Goal: Task Accomplishment & Management: Complete application form

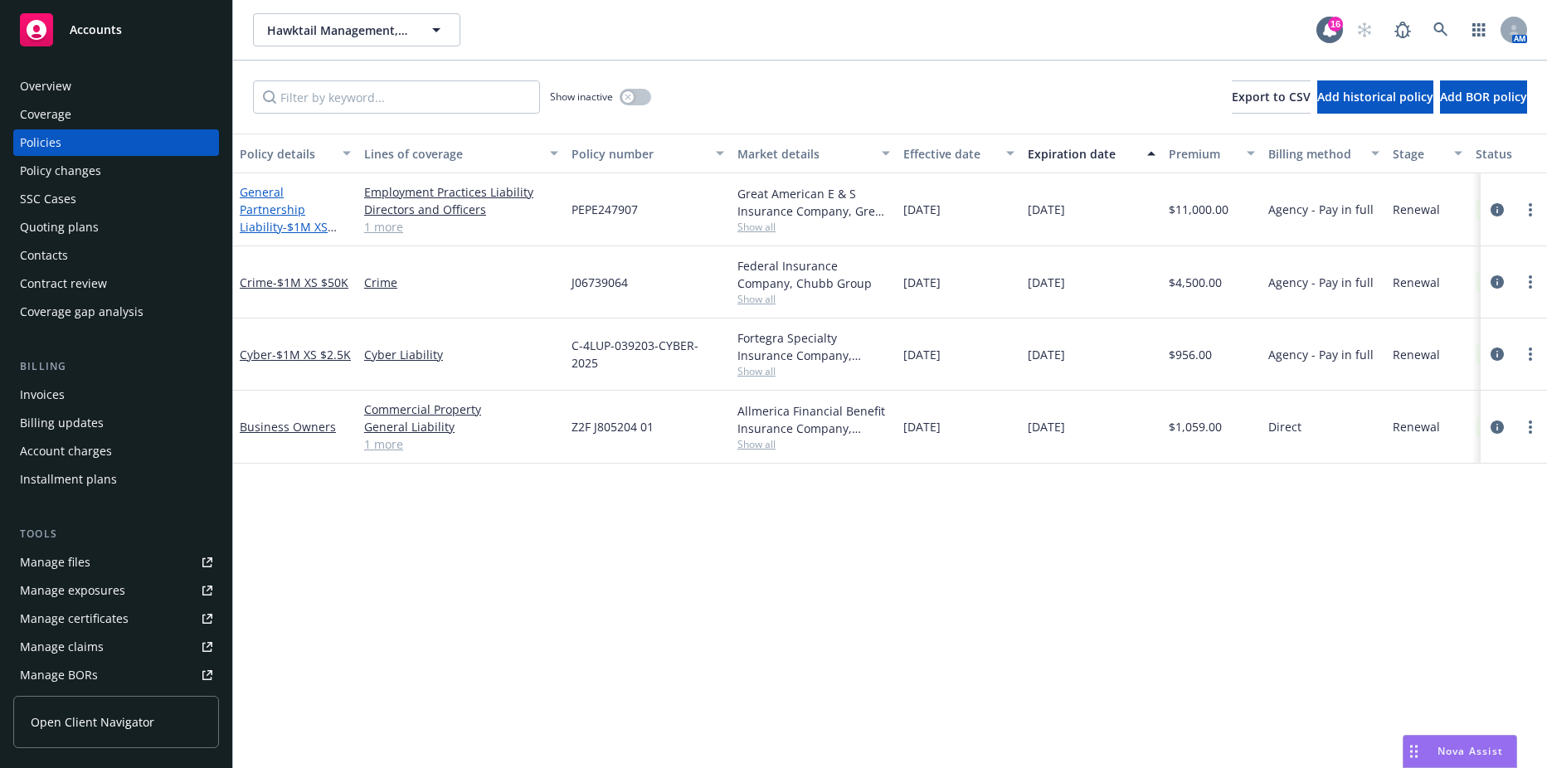
click at [283, 194] on link "General Partnership Liability - $1M XS $100K" at bounding box center [284, 218] width 88 height 68
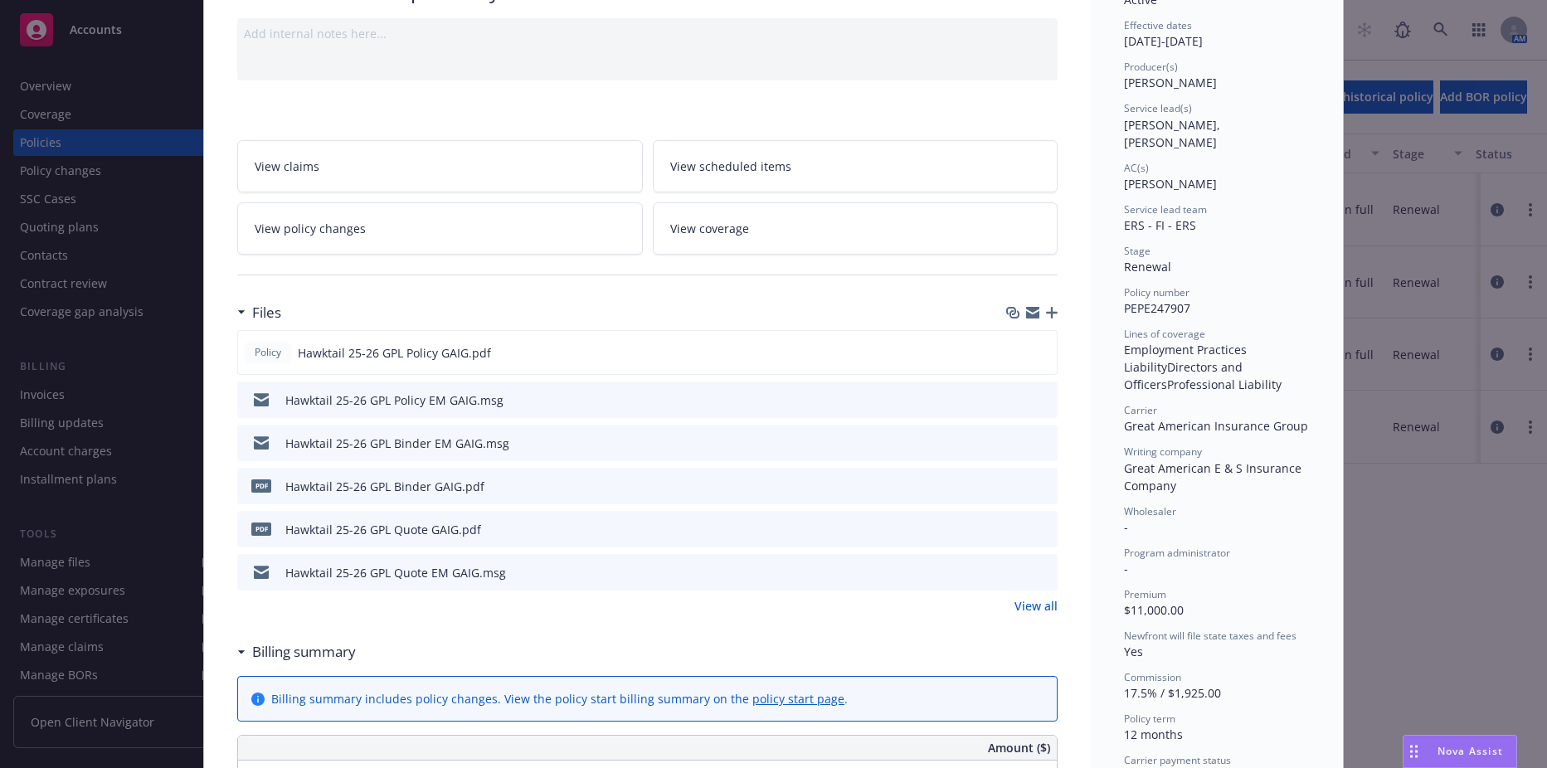
scroll to position [166, 0]
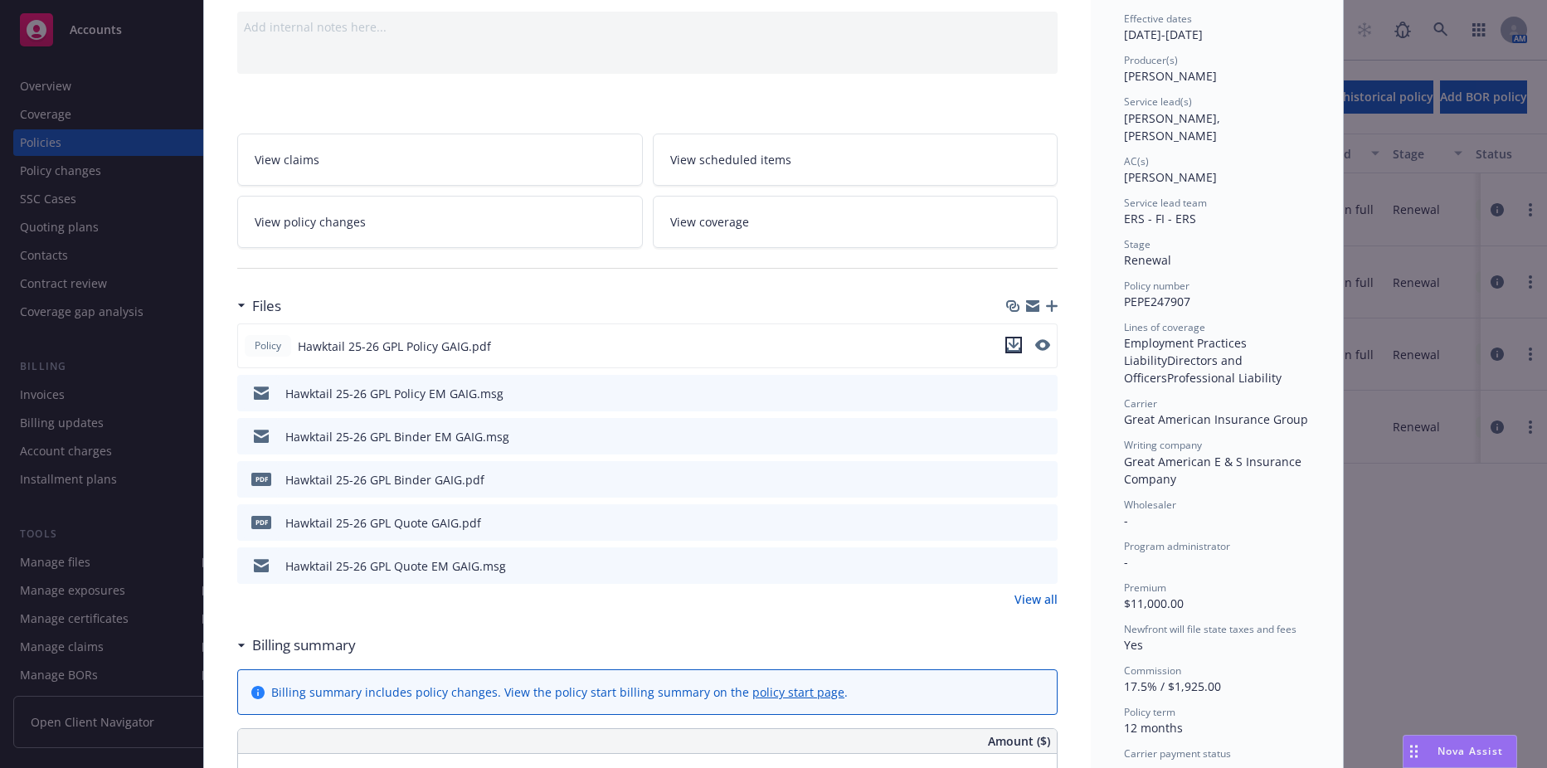
click at [1009, 348] on icon "download file" at bounding box center [1013, 345] width 13 height 13
click at [453, 274] on div at bounding box center [647, 268] width 821 height 41
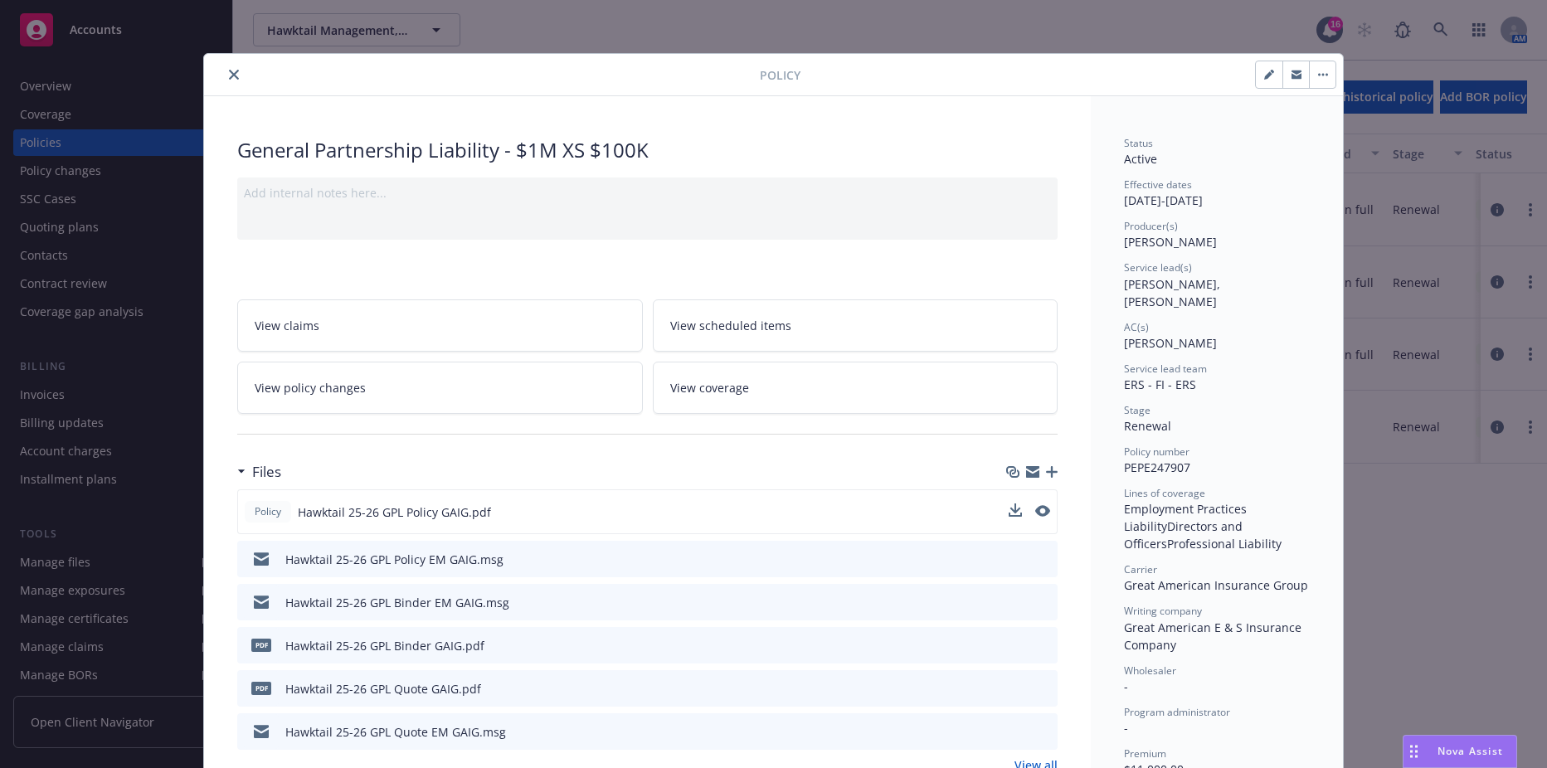
click at [224, 66] on button "close" at bounding box center [234, 75] width 20 height 20
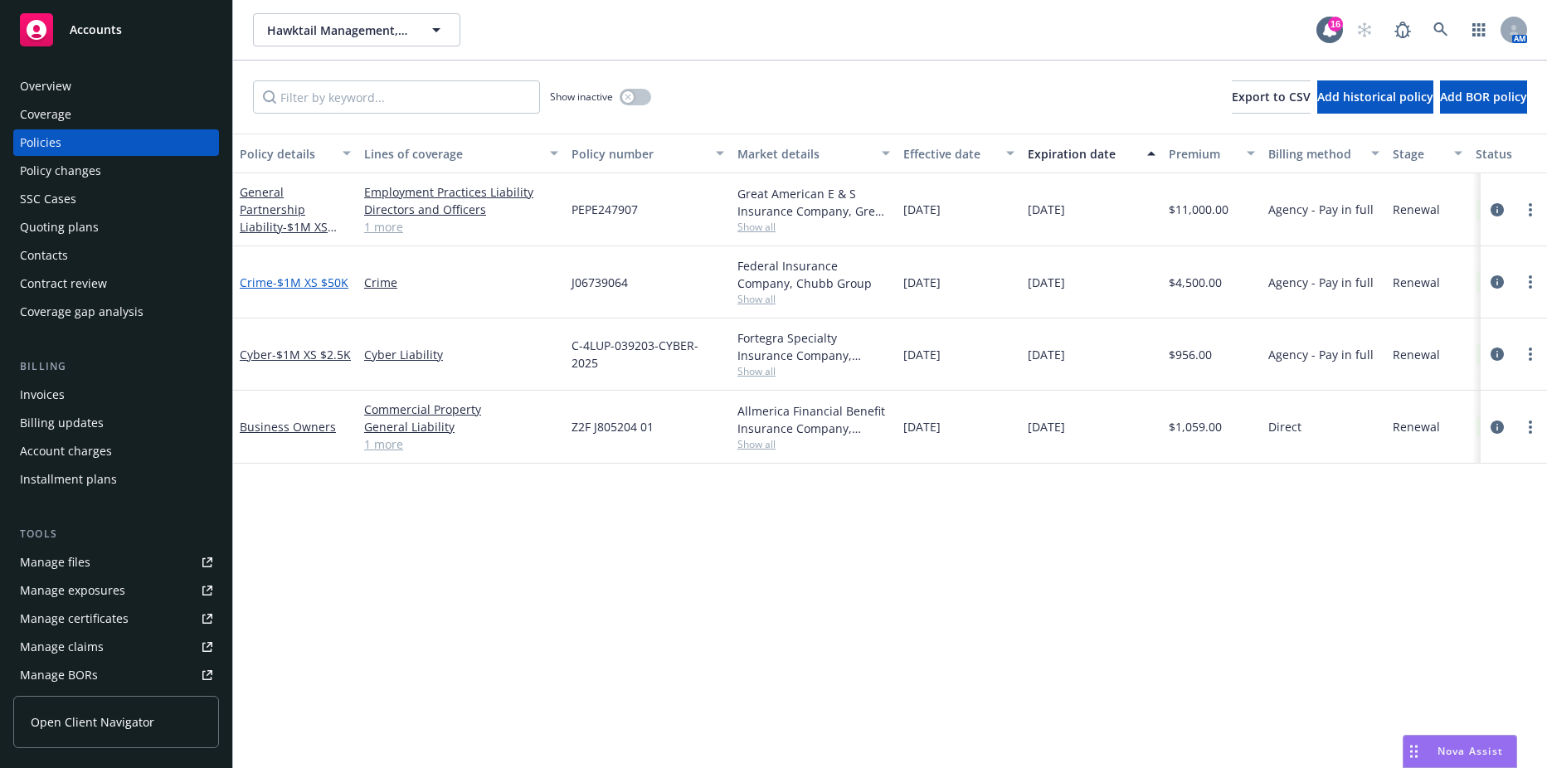
click at [277, 275] on span "- $1M XS $50K" at bounding box center [311, 283] width 76 height 16
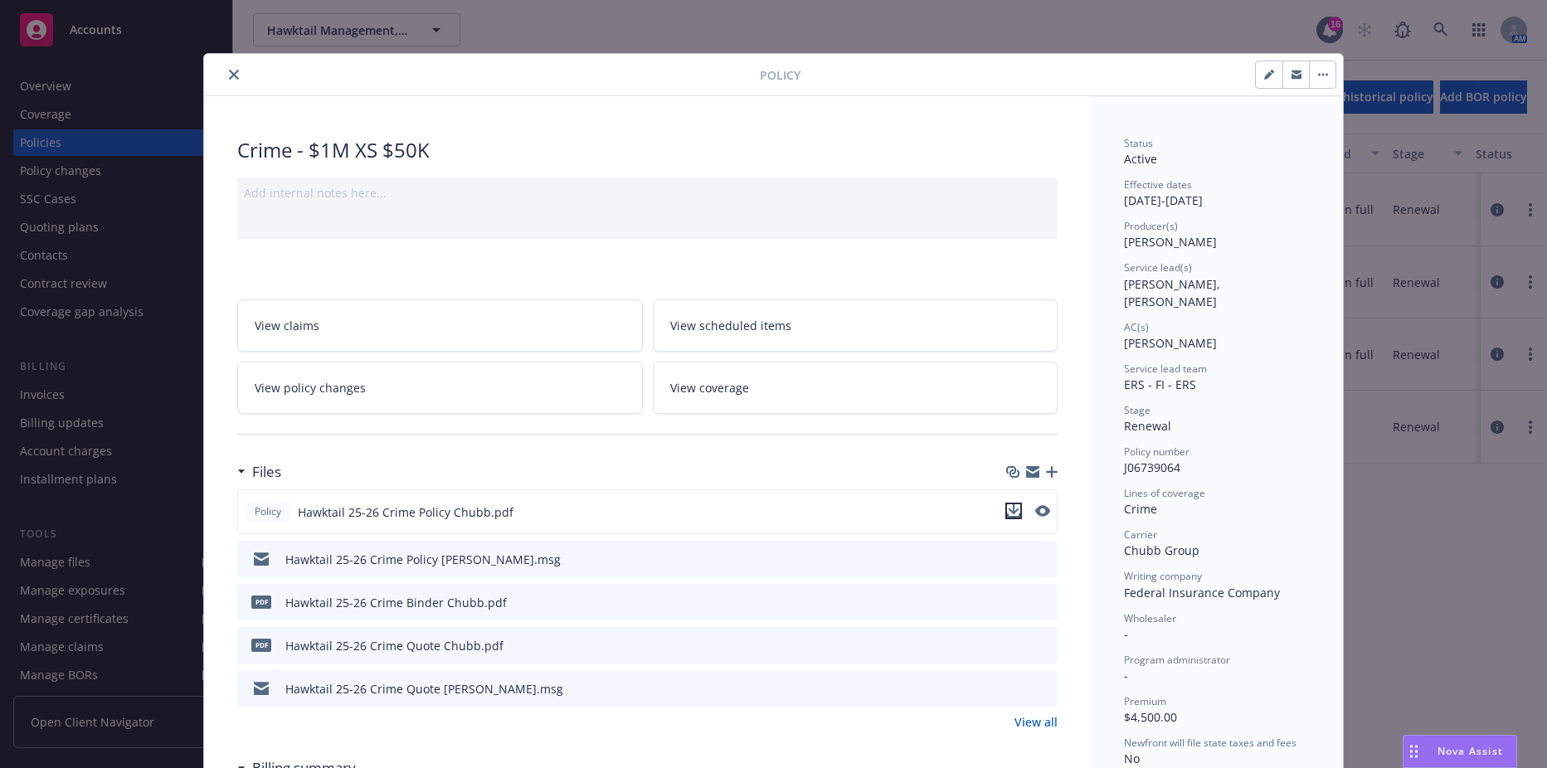
click at [1011, 514] on icon "download file" at bounding box center [1013, 510] width 13 height 13
click at [224, 71] on button "close" at bounding box center [234, 75] width 20 height 20
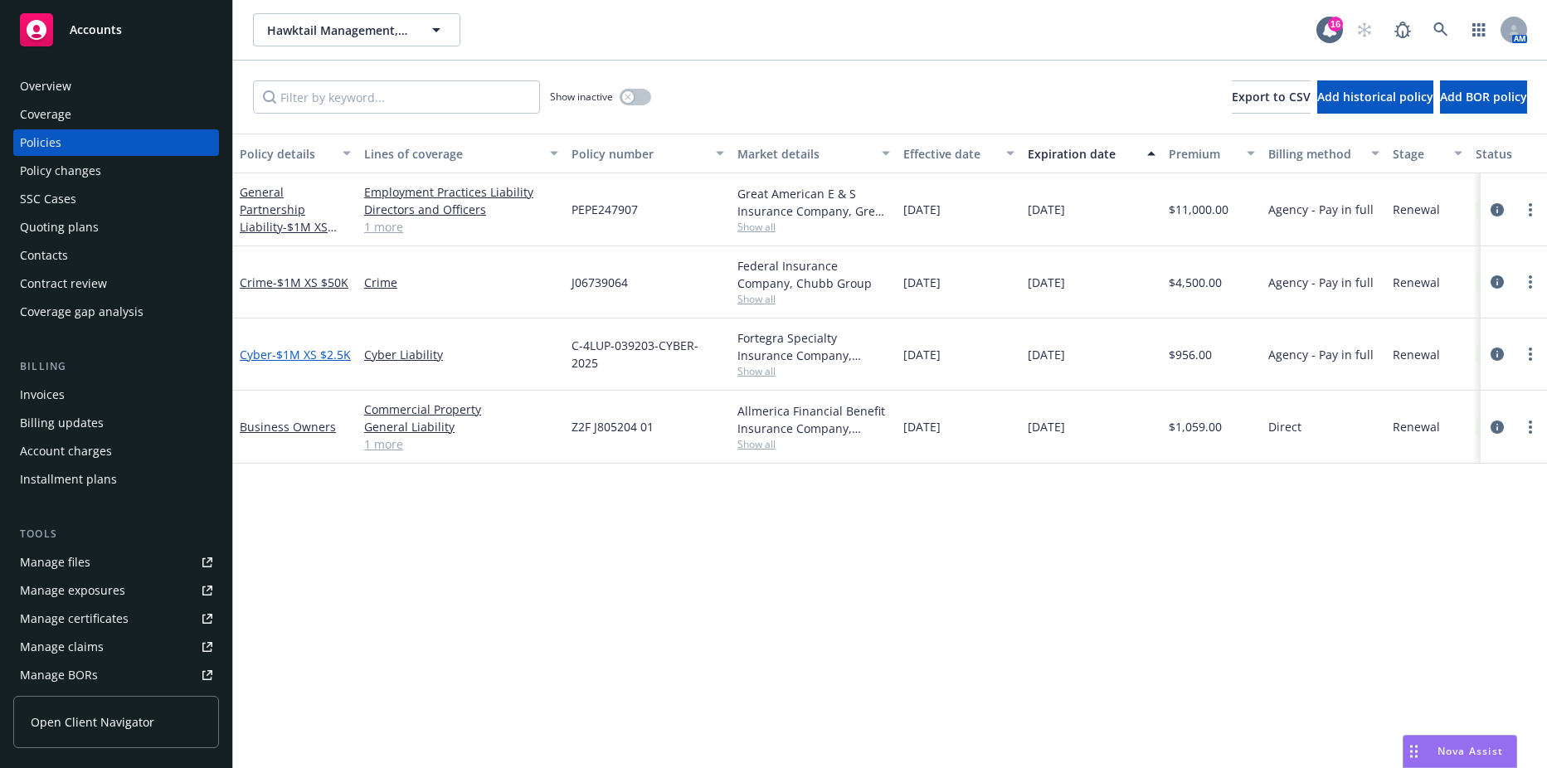
click at [280, 347] on span "- $1M XS $2.5K" at bounding box center [311, 355] width 79 height 16
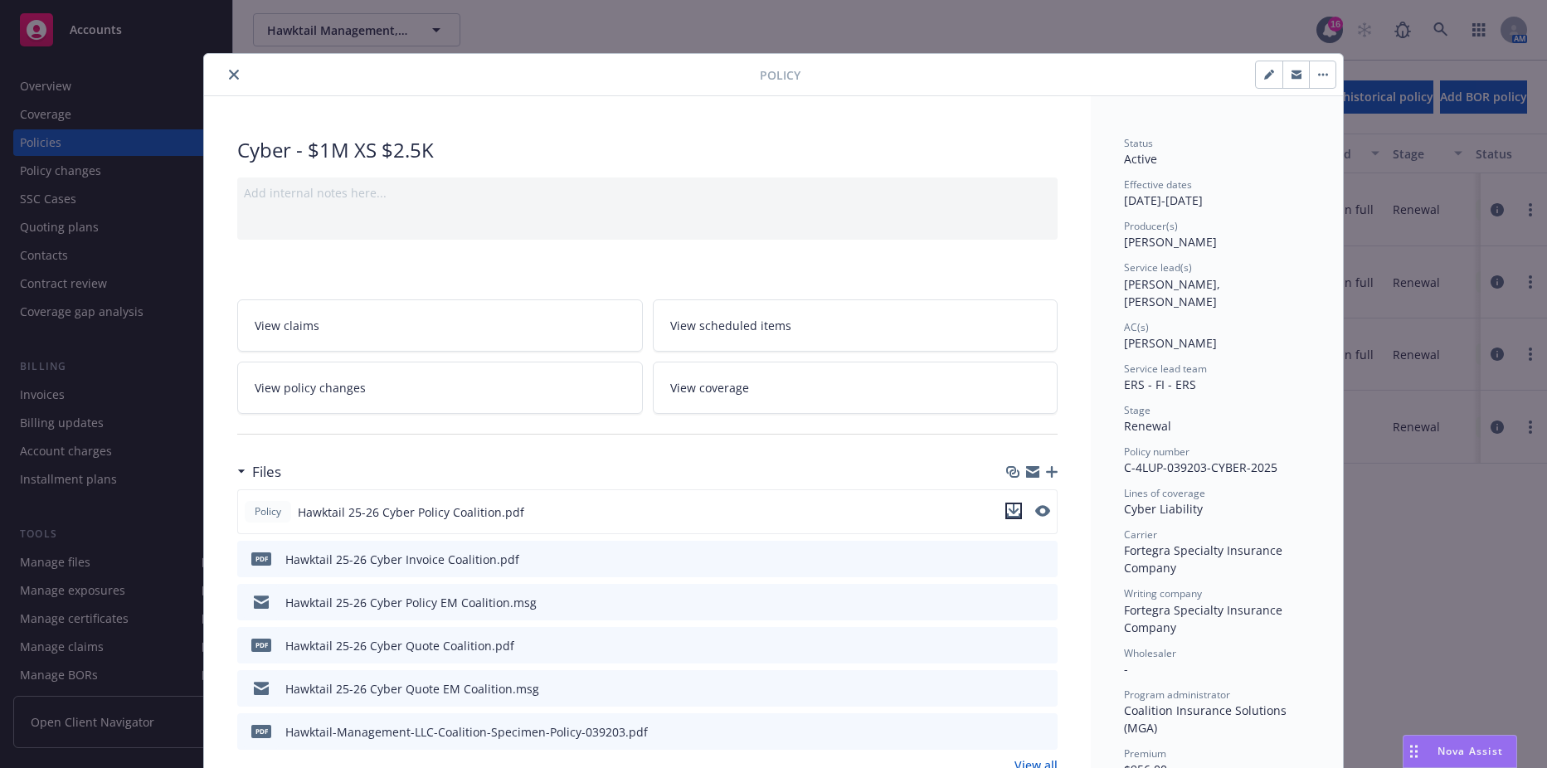
click at [1007, 509] on icon "download file" at bounding box center [1013, 510] width 13 height 13
click at [229, 73] on icon "close" at bounding box center [234, 75] width 10 height 10
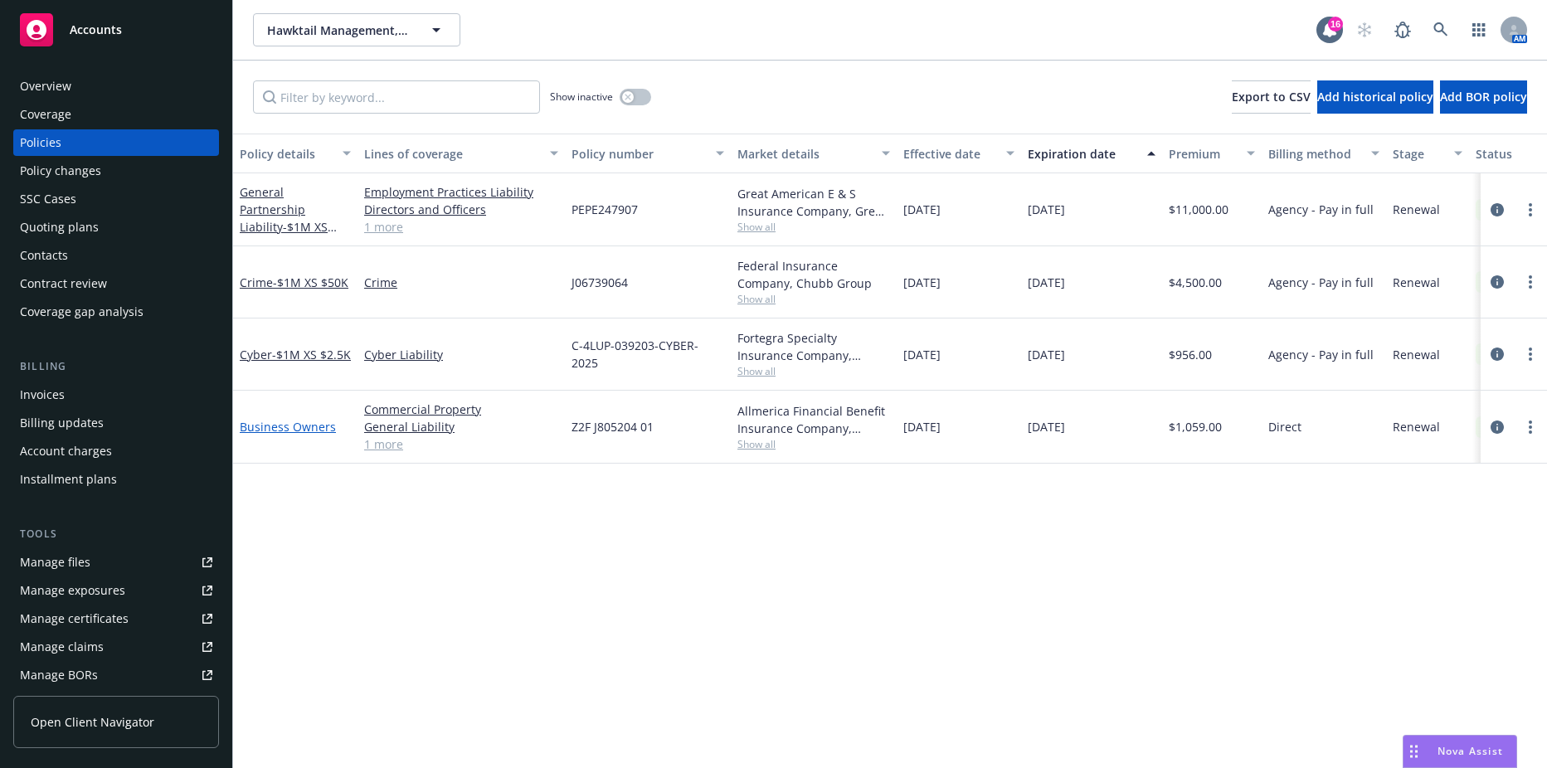
click at [299, 427] on link "Business Owners" at bounding box center [288, 427] width 96 height 16
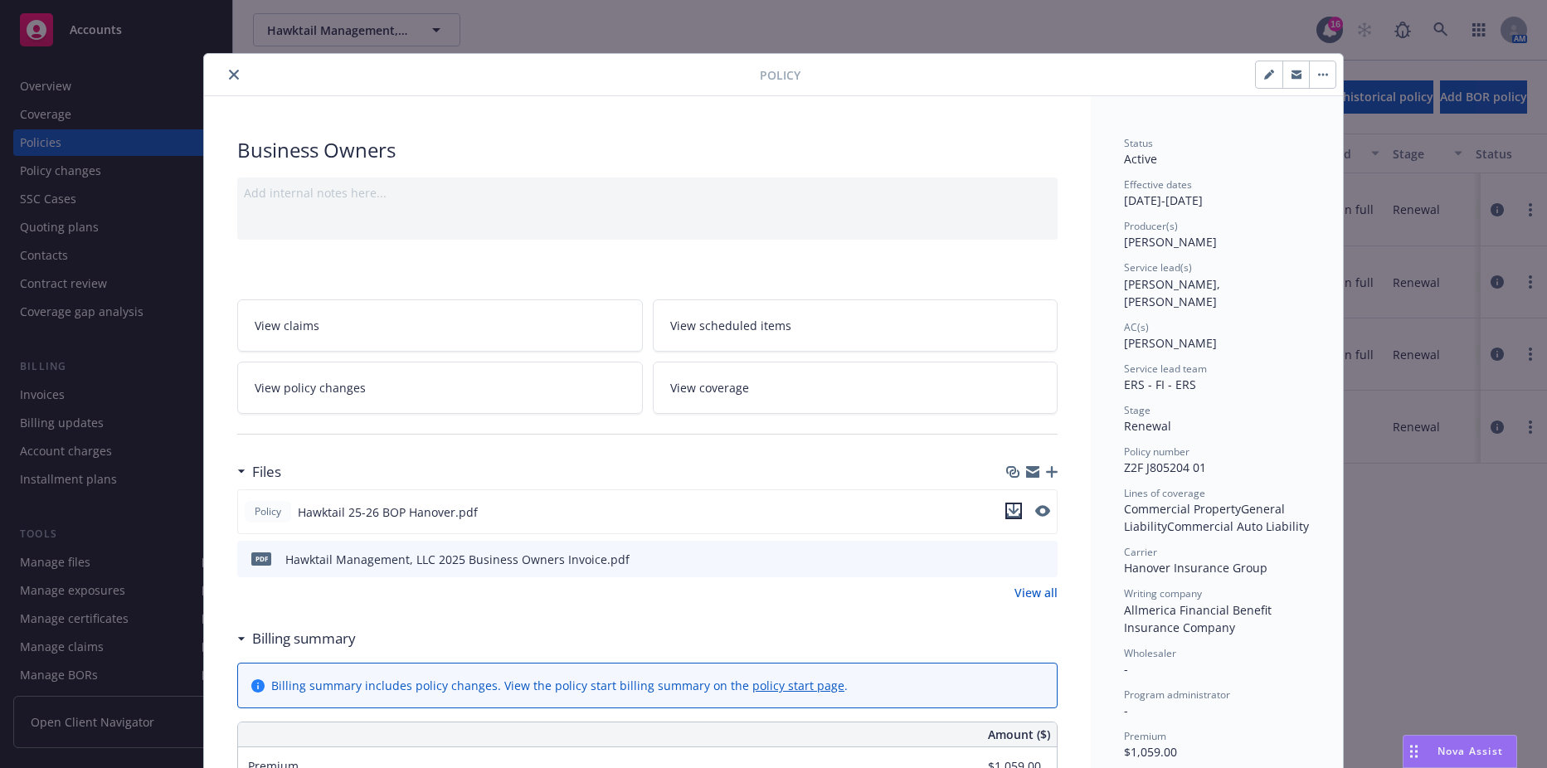
click at [1008, 509] on icon "download file" at bounding box center [1013, 510] width 13 height 13
click at [231, 77] on icon "close" at bounding box center [234, 75] width 10 height 10
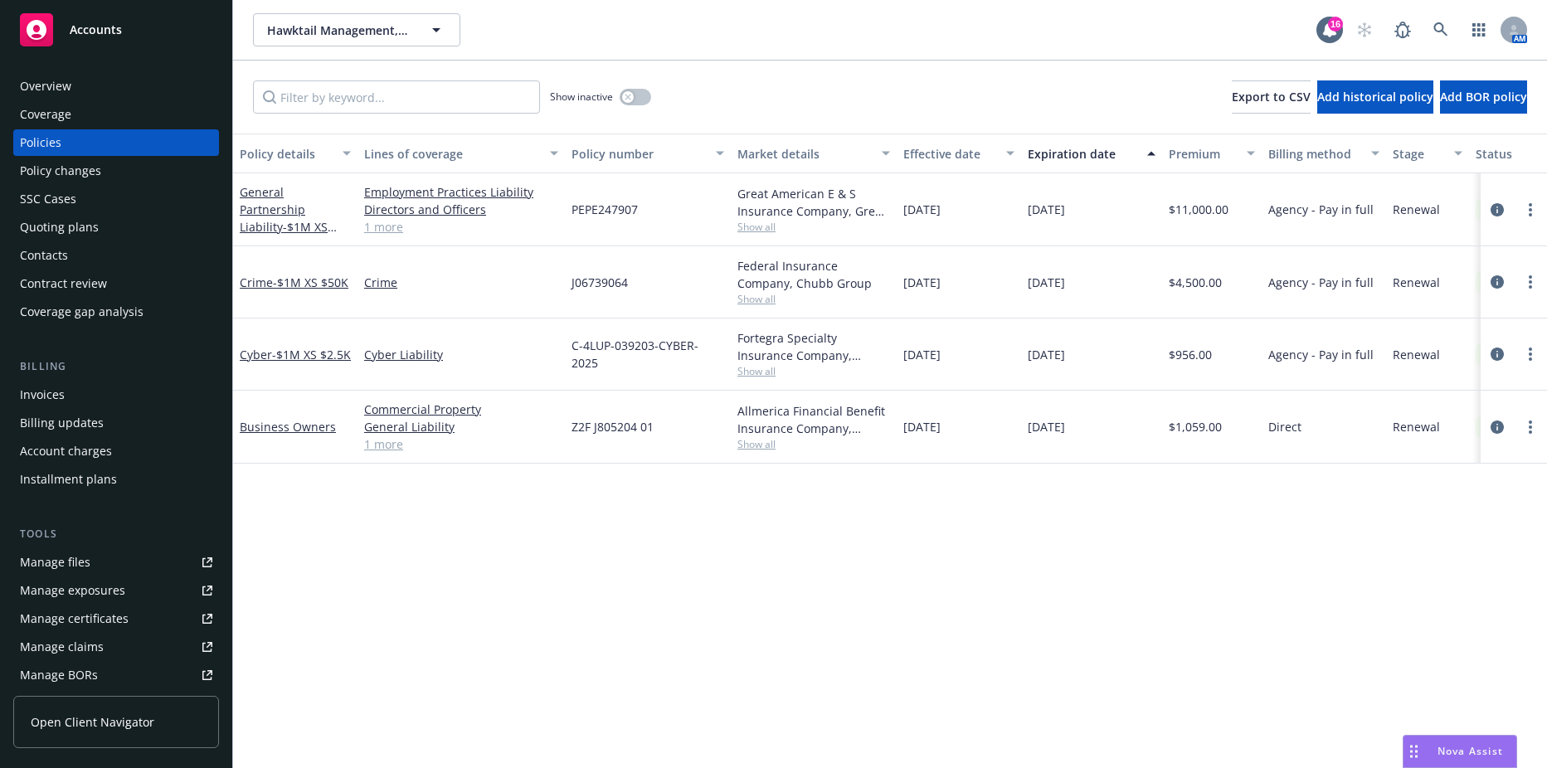
click at [61, 387] on div "Invoices" at bounding box center [42, 395] width 45 height 27
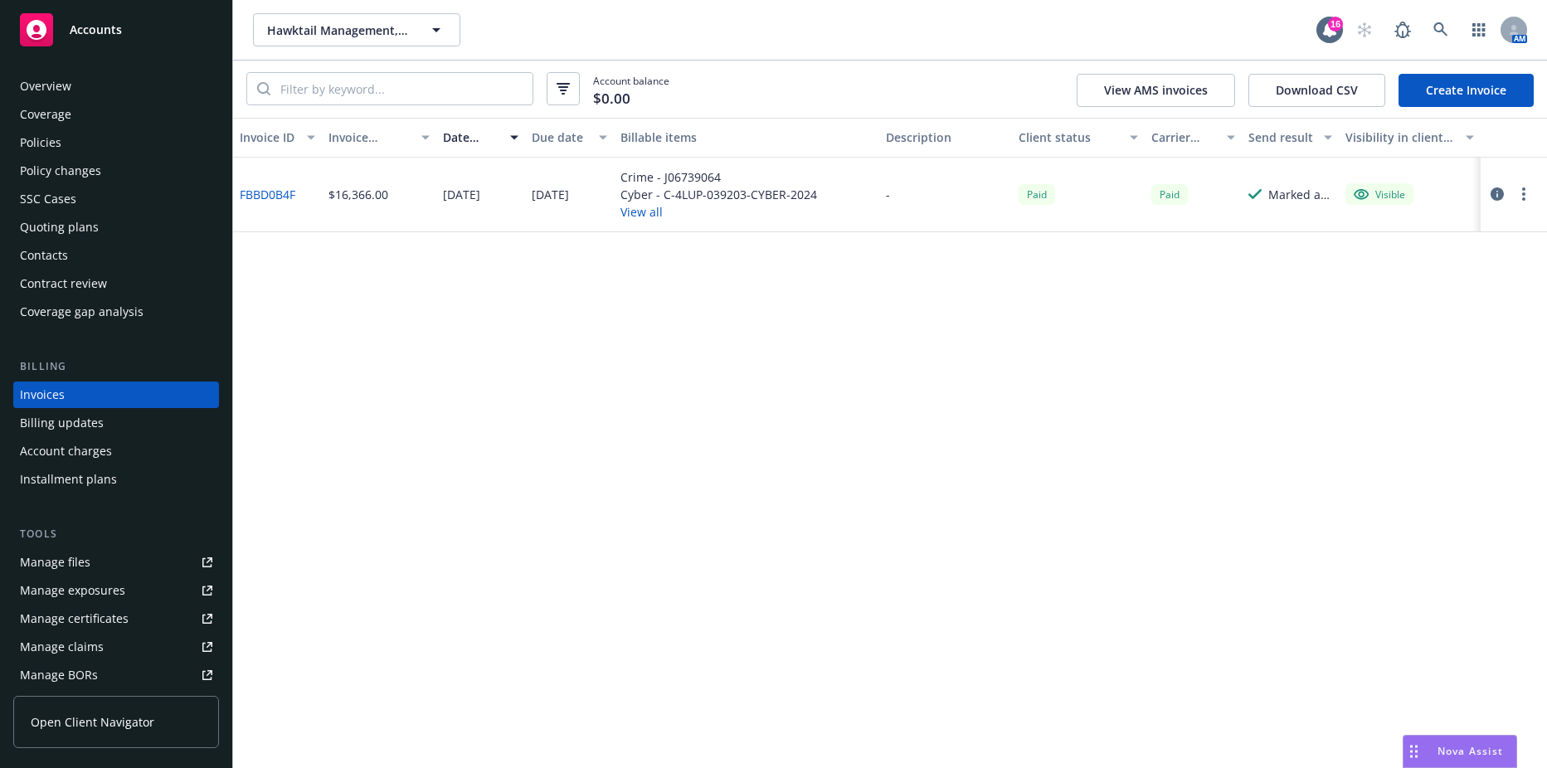
click at [1467, 101] on link "Create Invoice" at bounding box center [1466, 90] width 135 height 33
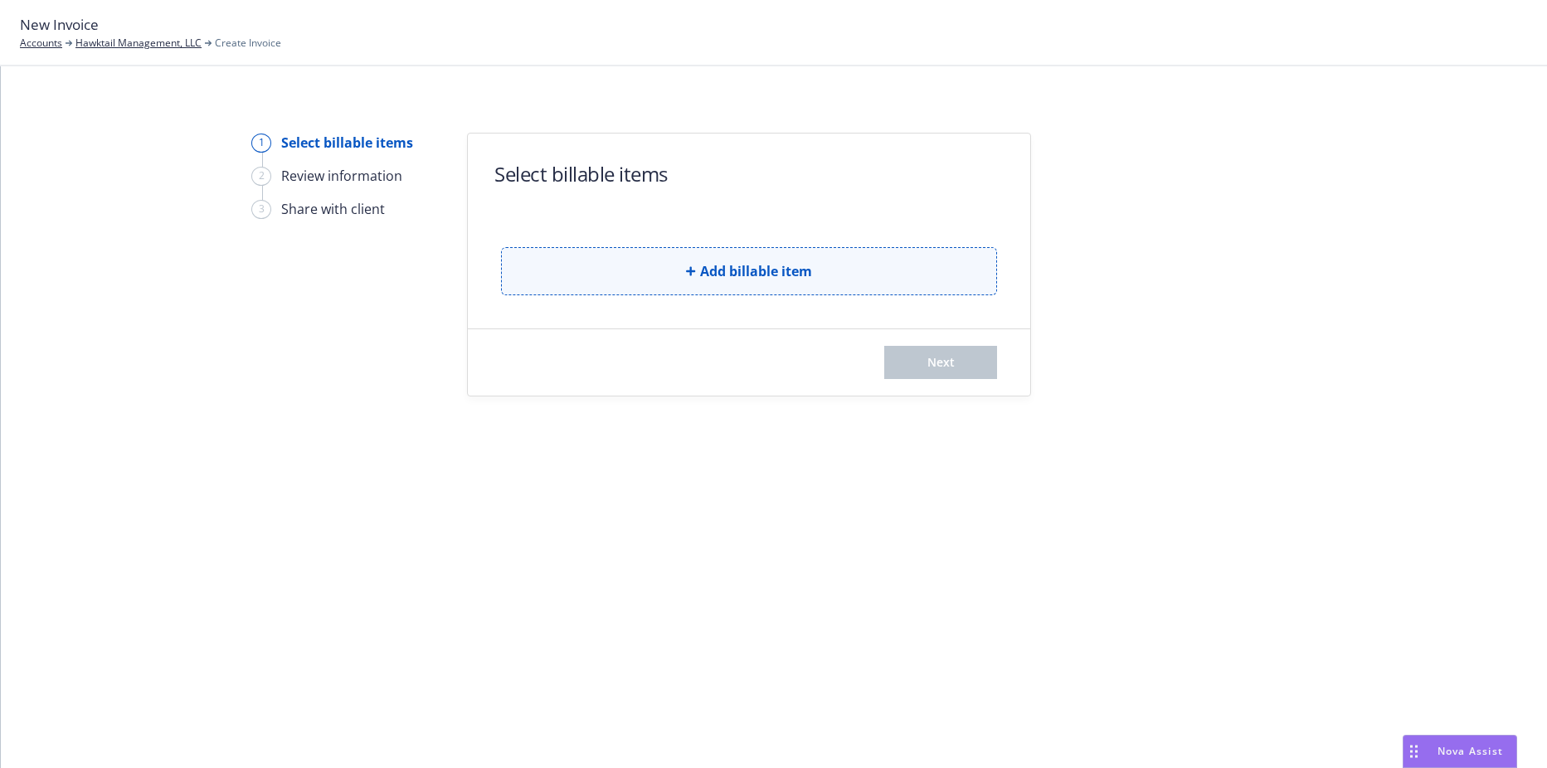
click at [708, 251] on button "Add billable item" at bounding box center [749, 271] width 496 height 48
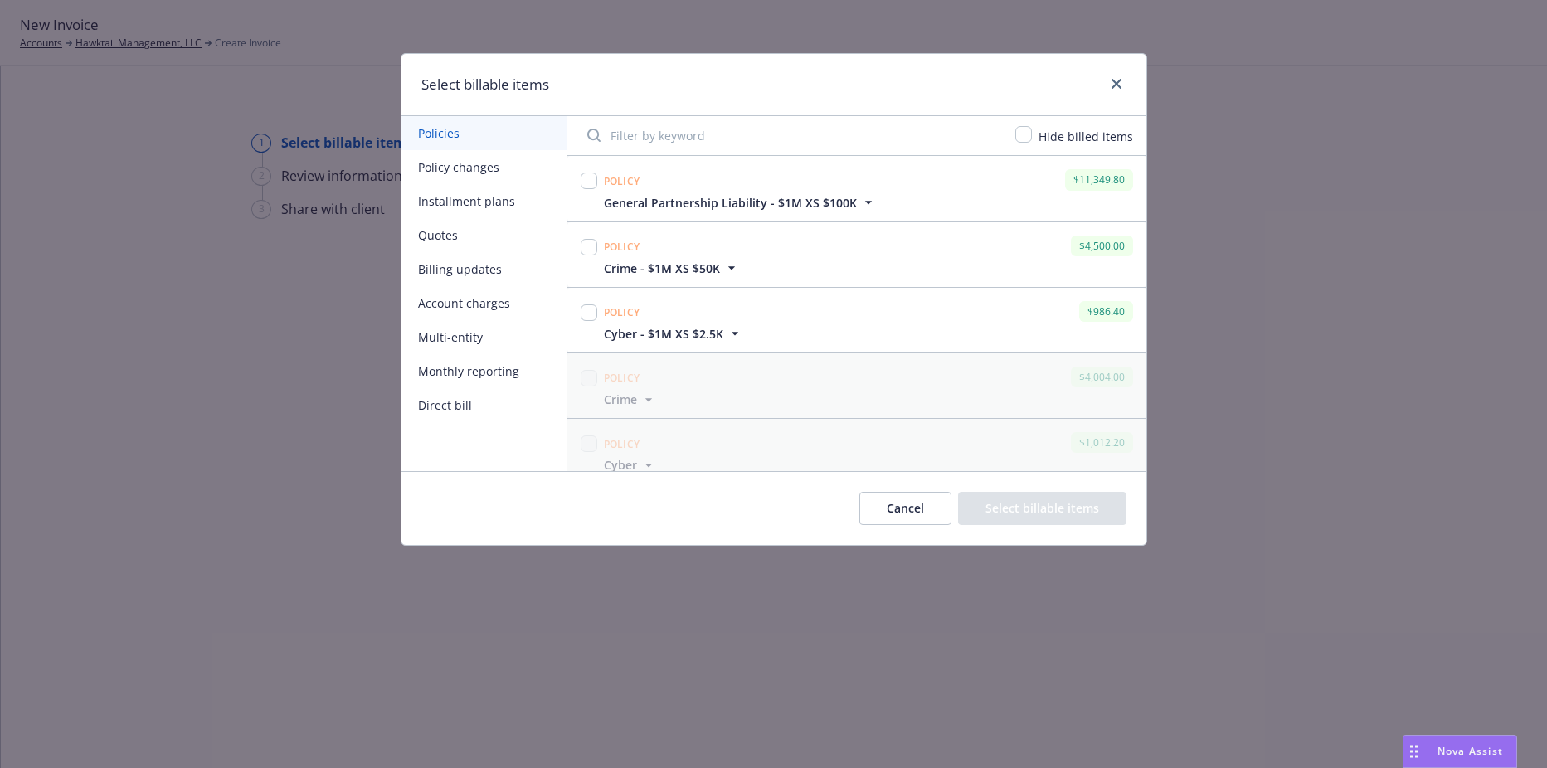
click at [592, 172] on div at bounding box center [589, 180] width 17 height 23
click at [593, 182] on input "checkbox" at bounding box center [589, 181] width 17 height 17
checkbox input "true"
click at [592, 246] on input "checkbox" at bounding box center [589, 247] width 17 height 17
checkbox input "true"
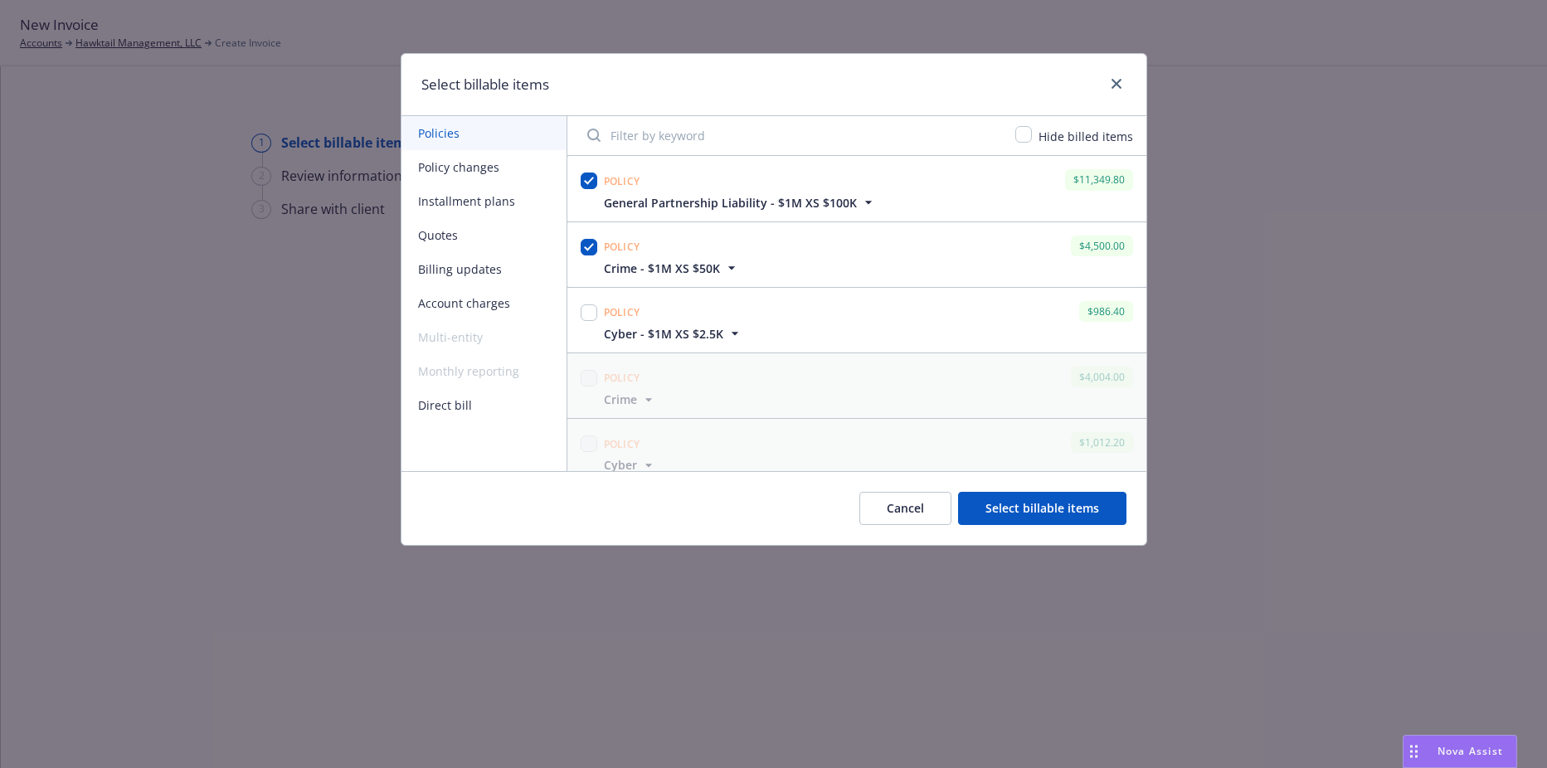
click at [591, 301] on div at bounding box center [589, 312] width 17 height 23
click at [592, 315] on input "checkbox" at bounding box center [589, 313] width 17 height 17
checkbox input "true"
click at [1025, 521] on button "Select billable items" at bounding box center [1042, 508] width 168 height 33
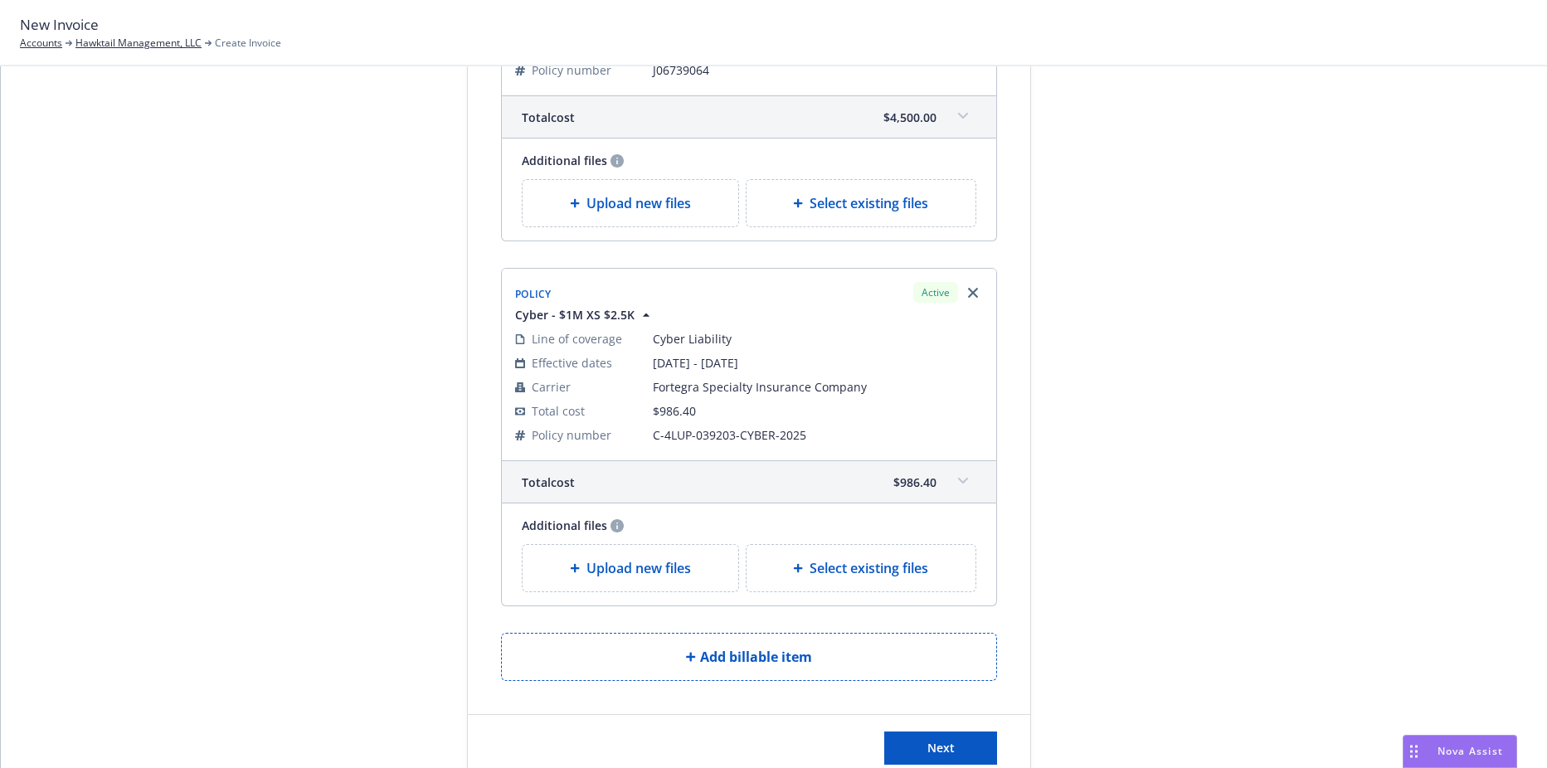
scroll to position [781, 0]
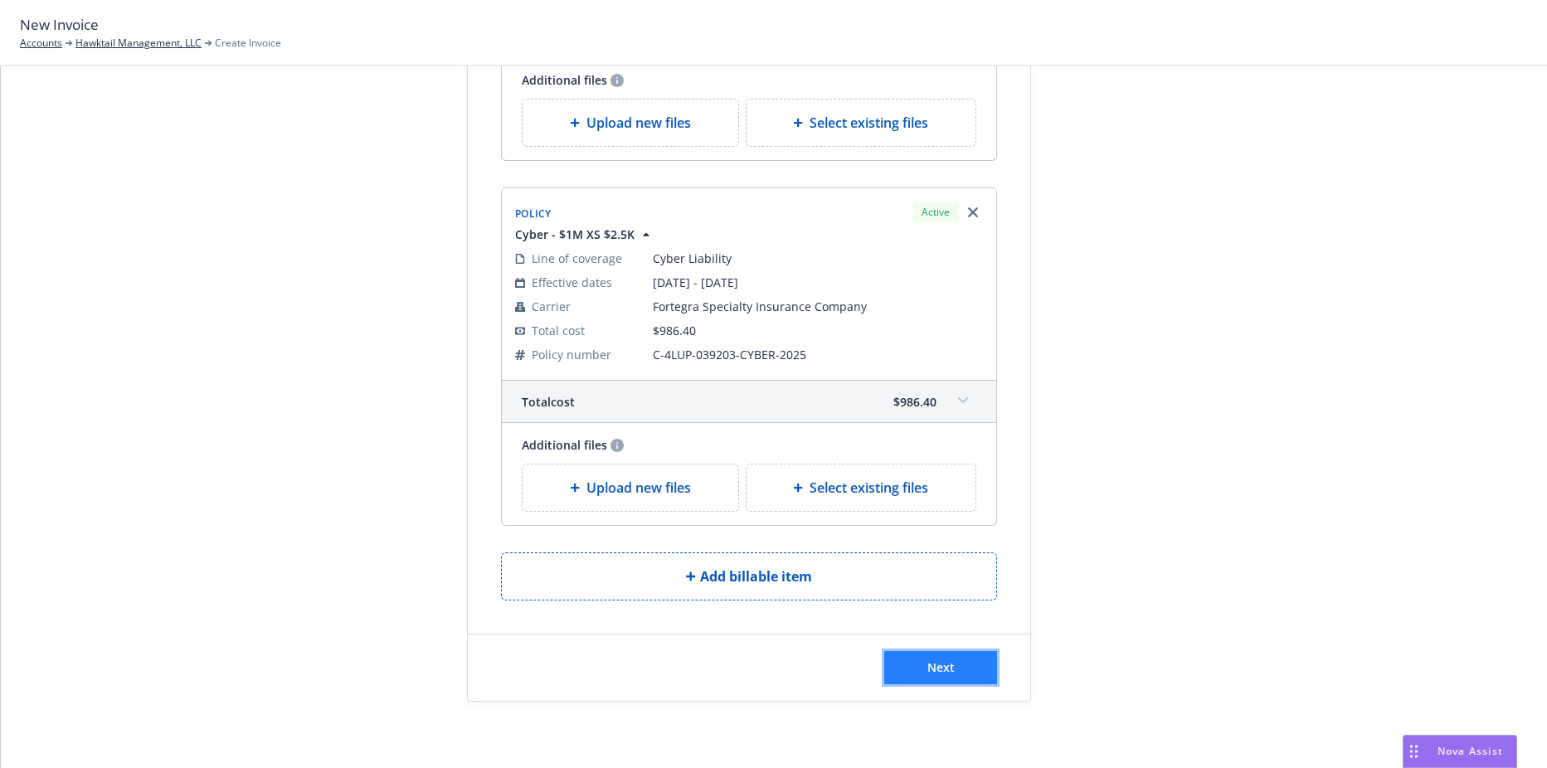
click at [943, 655] on button "Next" at bounding box center [940, 667] width 113 height 33
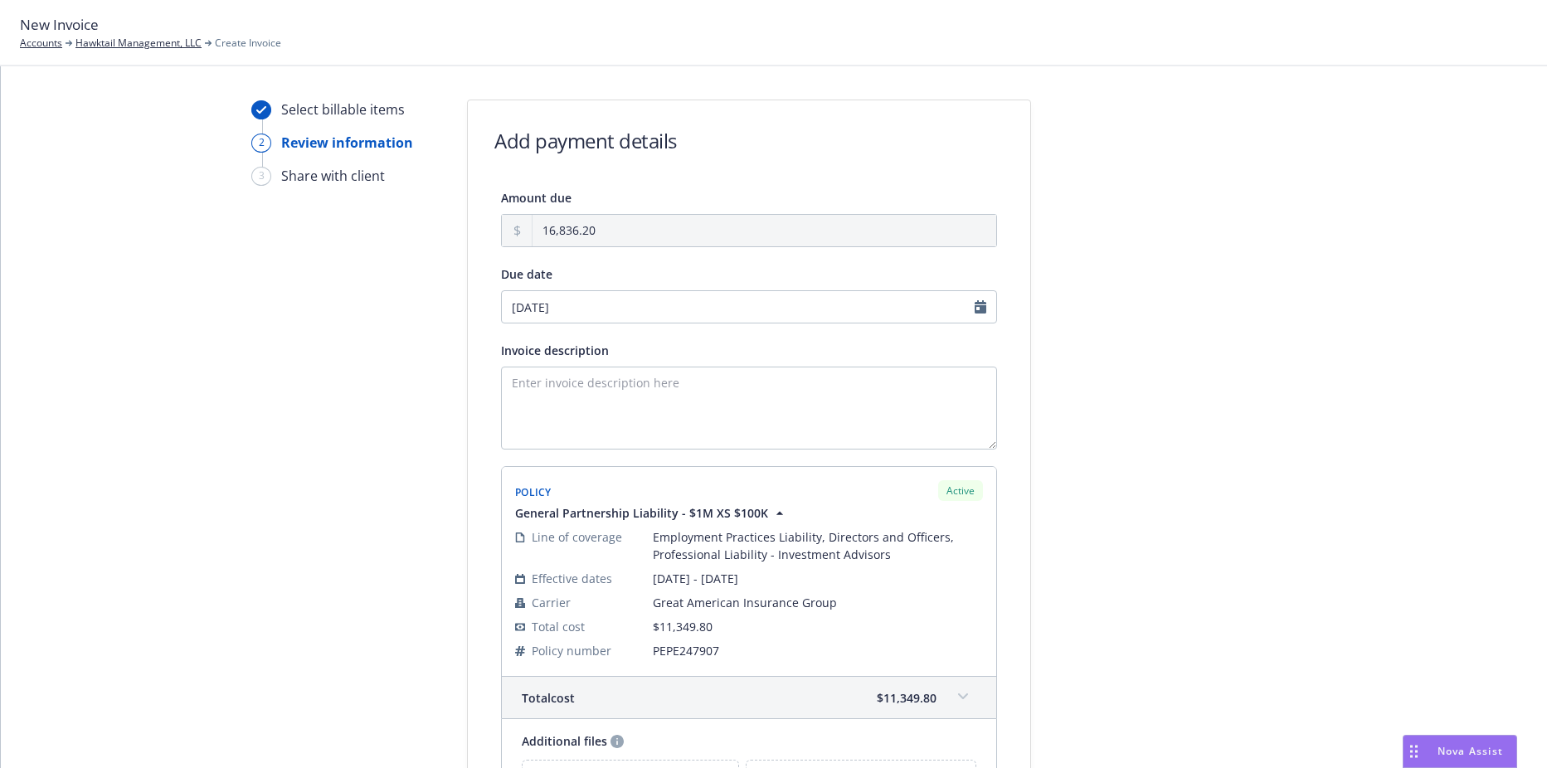
scroll to position [0, 0]
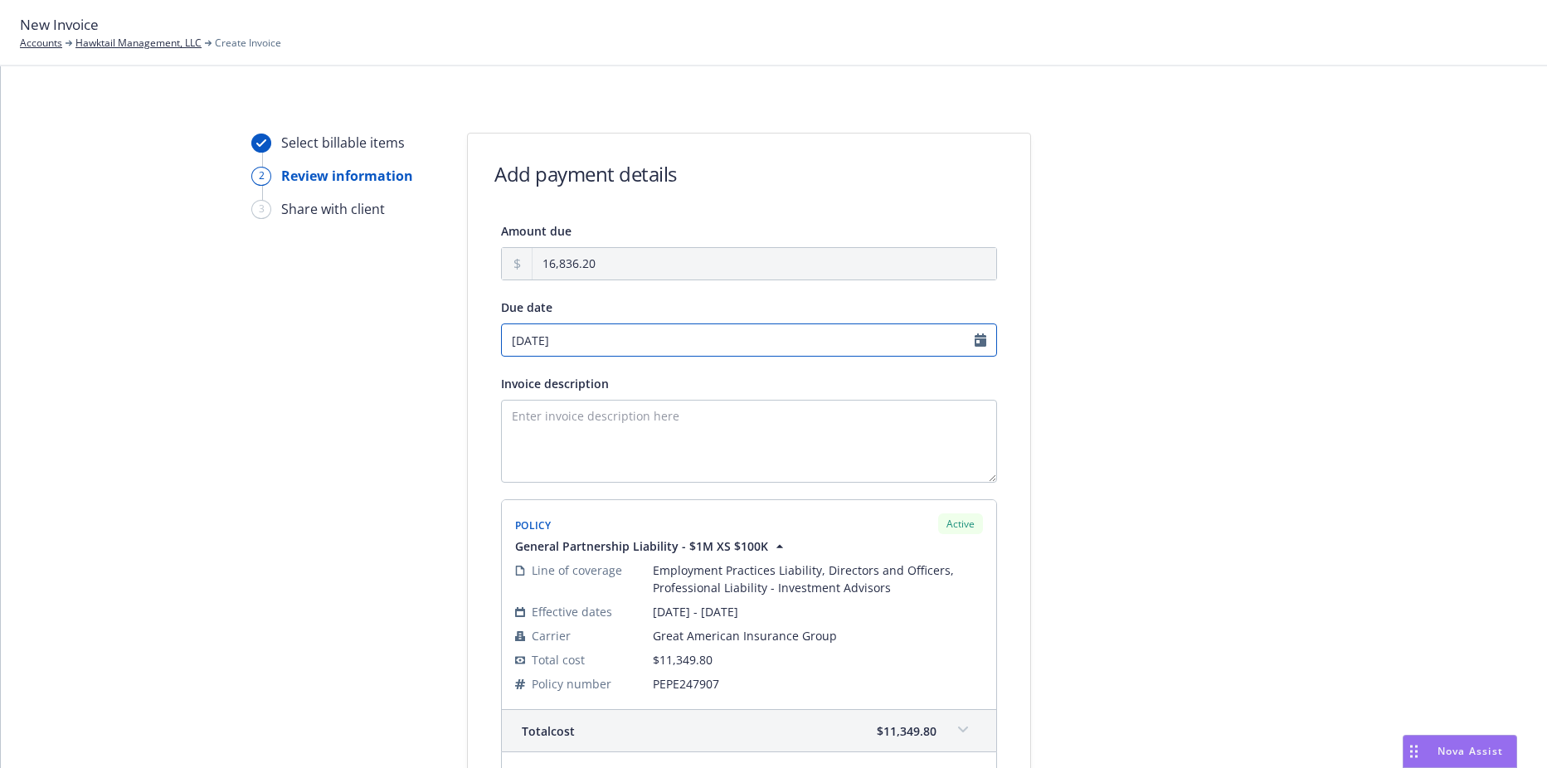
click at [626, 336] on input "08/28/2025" at bounding box center [749, 340] width 496 height 33
select select "August"
select select "2025"
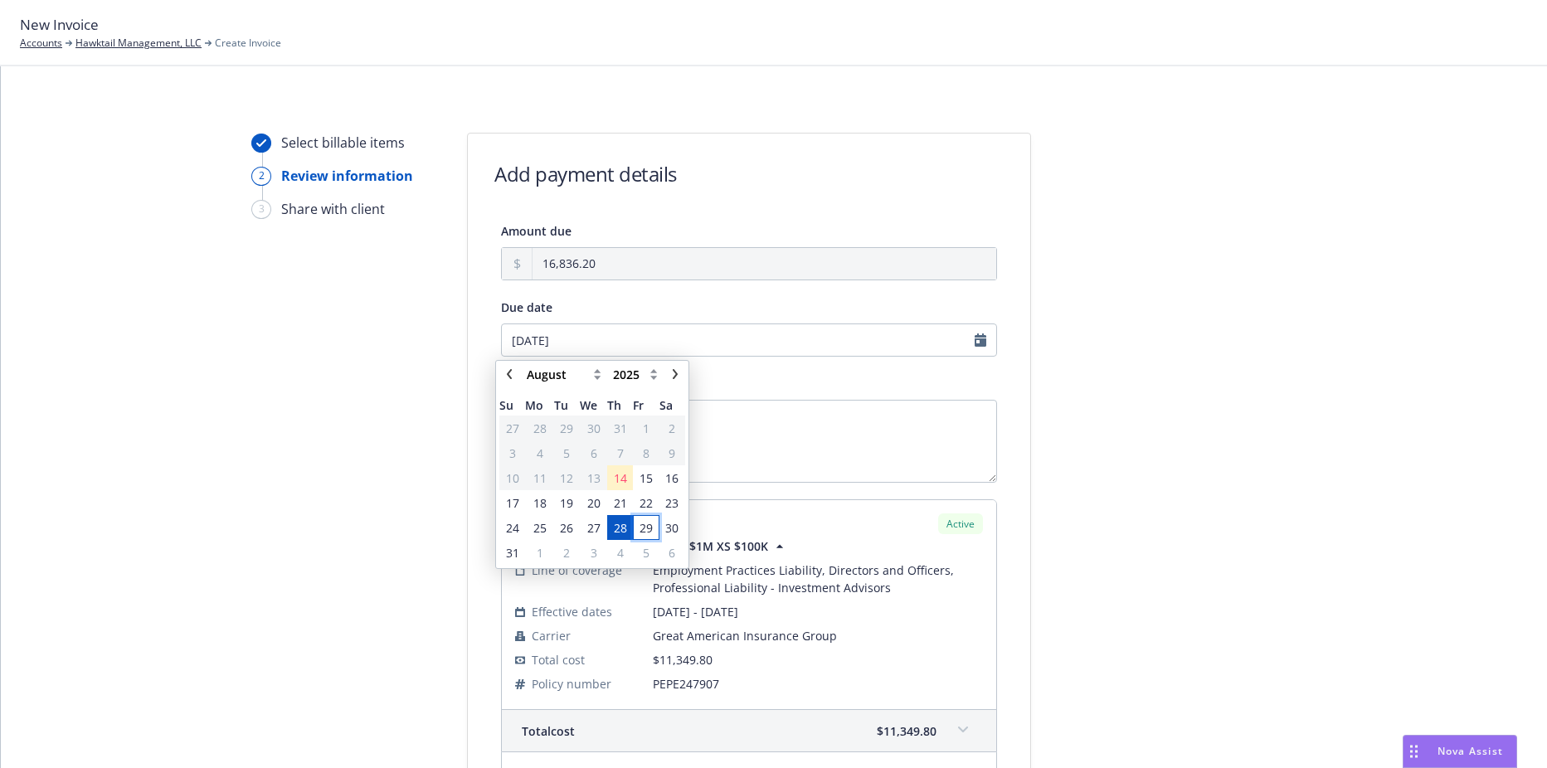
click at [648, 522] on span "29" at bounding box center [646, 527] width 13 height 17
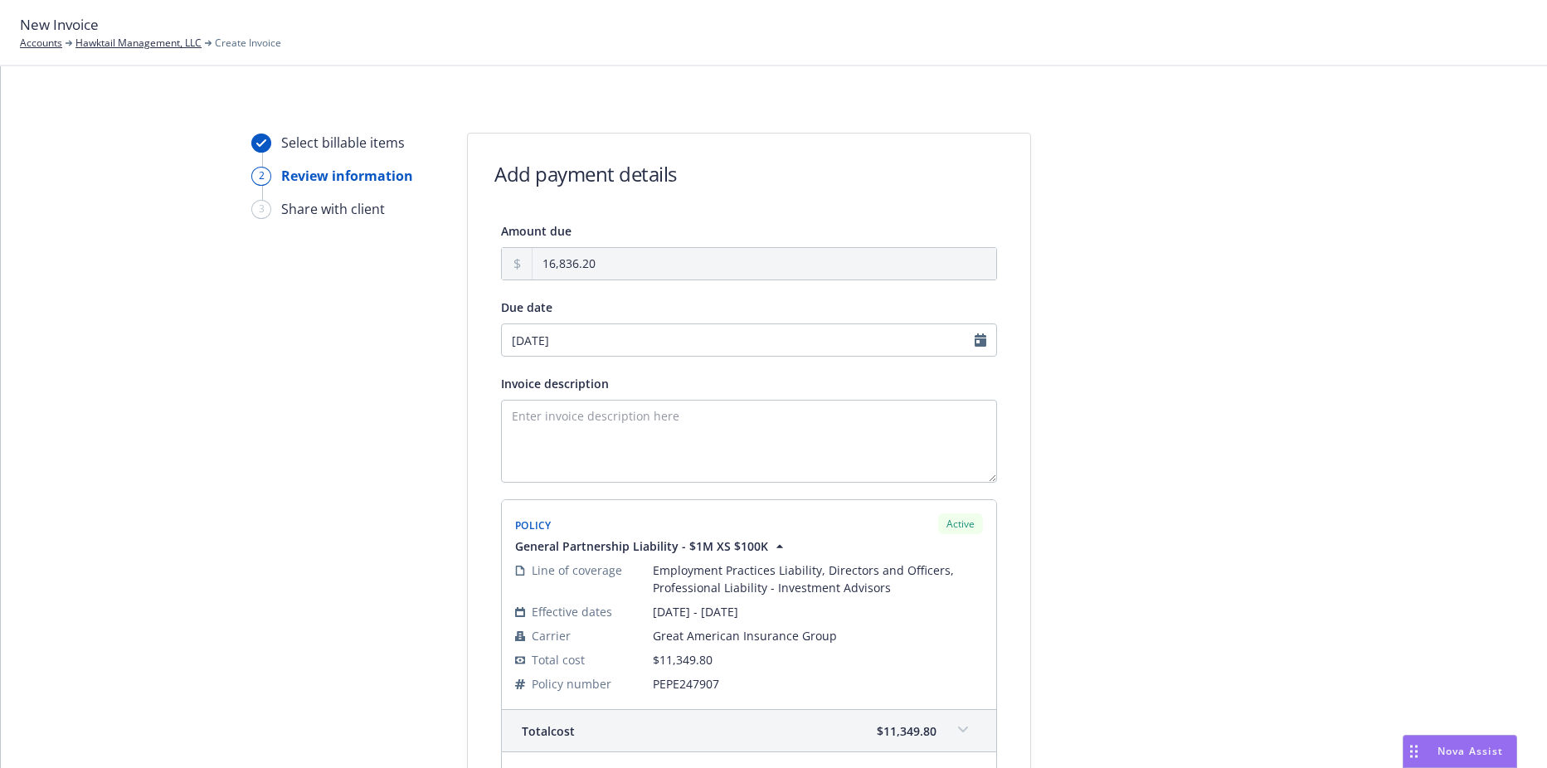
type input "08/29/2025"
click at [659, 441] on textarea "Invoice description" at bounding box center [749, 441] width 496 height 83
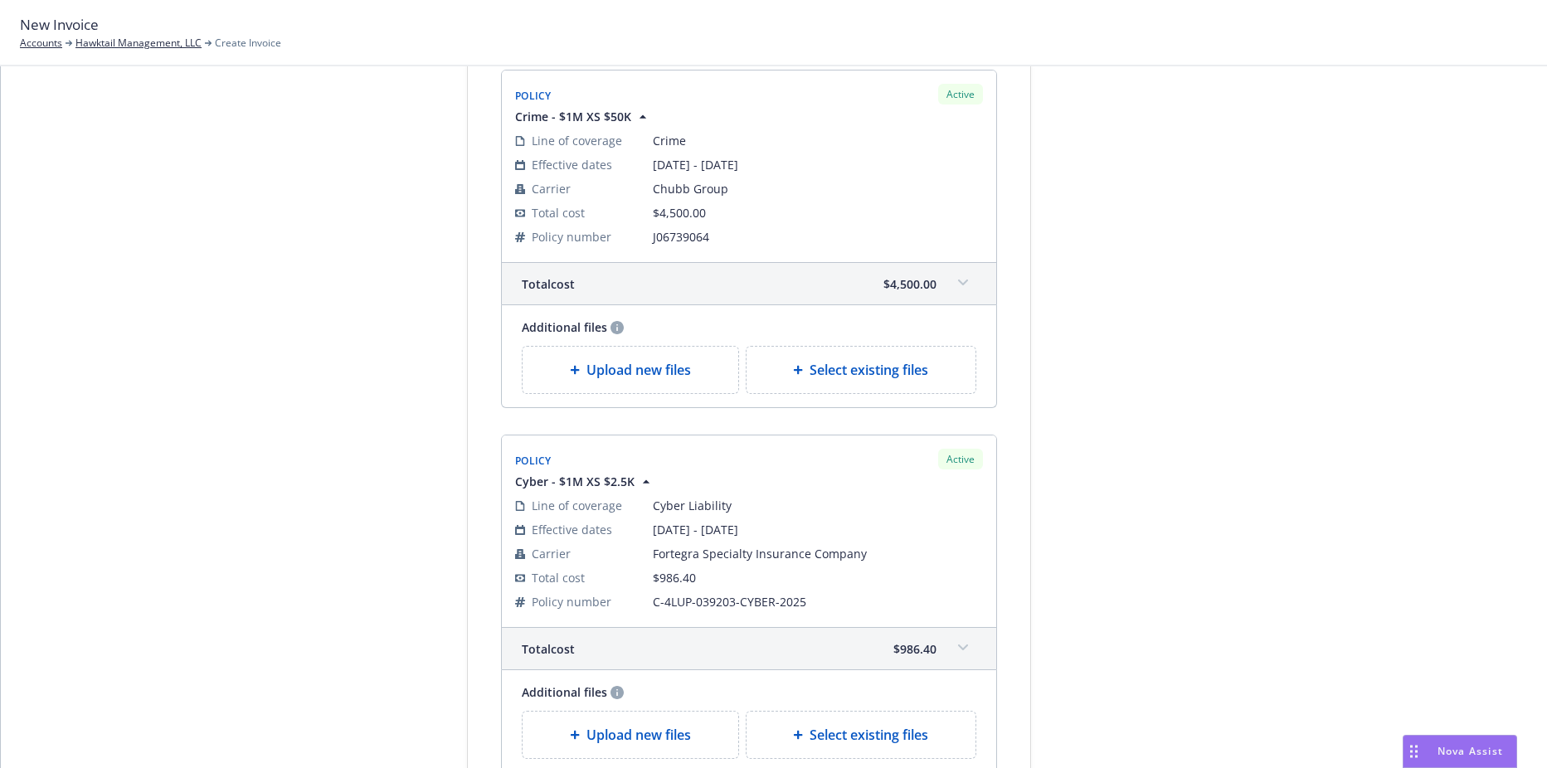
scroll to position [985, 0]
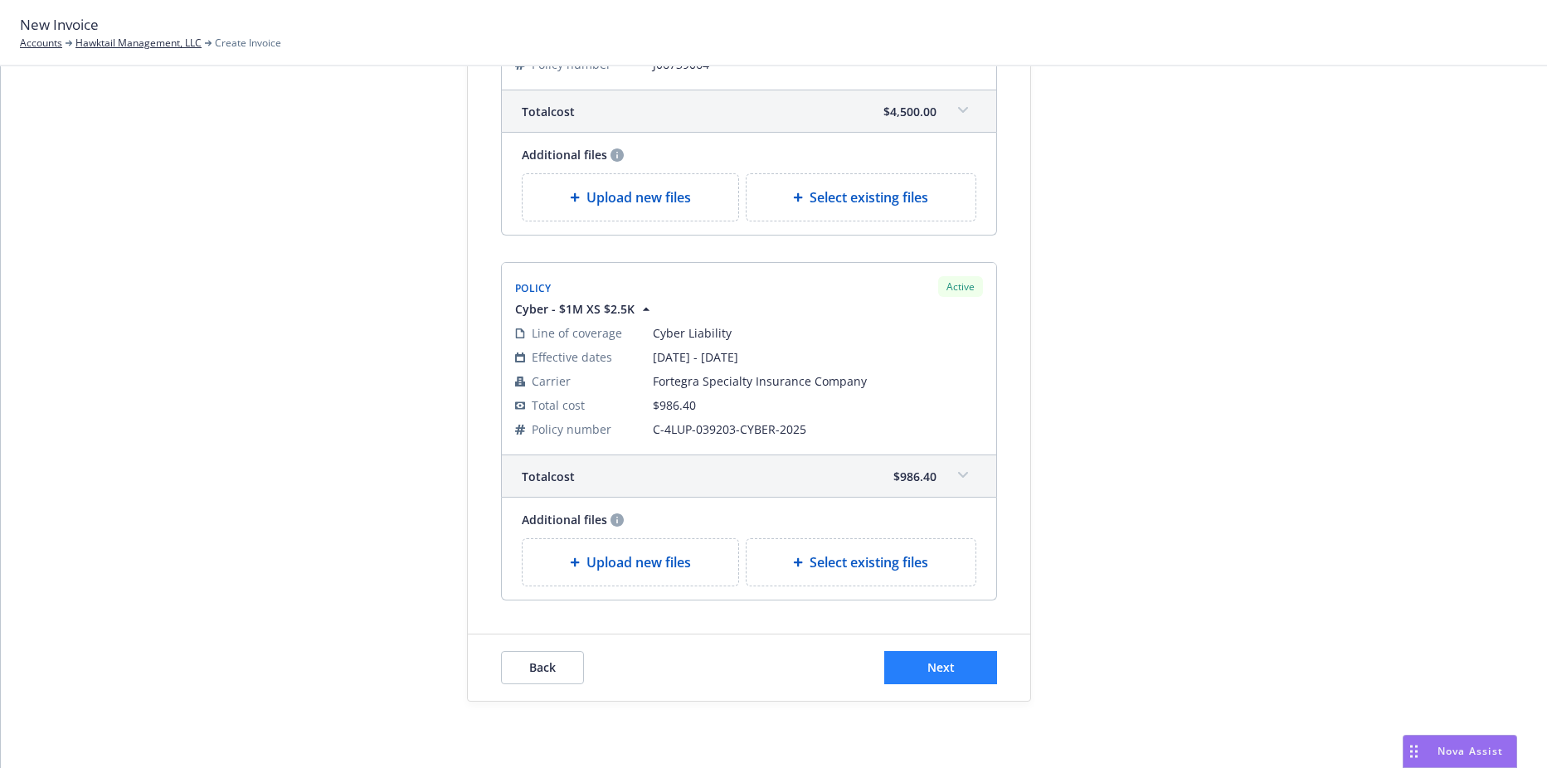
type textarea "2025 D&O, Crime, Cyber"
click at [960, 670] on button "Next" at bounding box center [940, 667] width 113 height 33
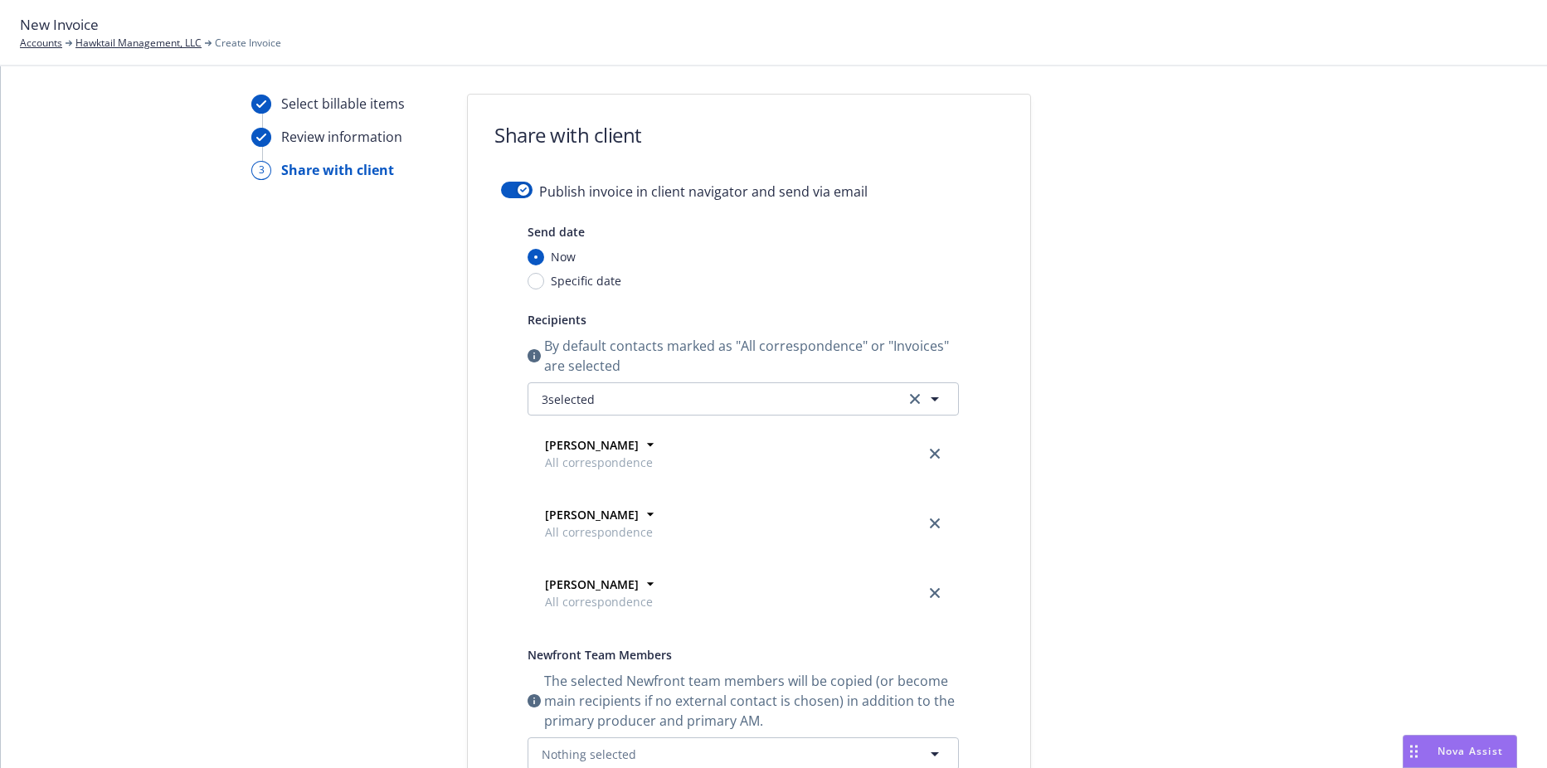
scroll to position [0, 0]
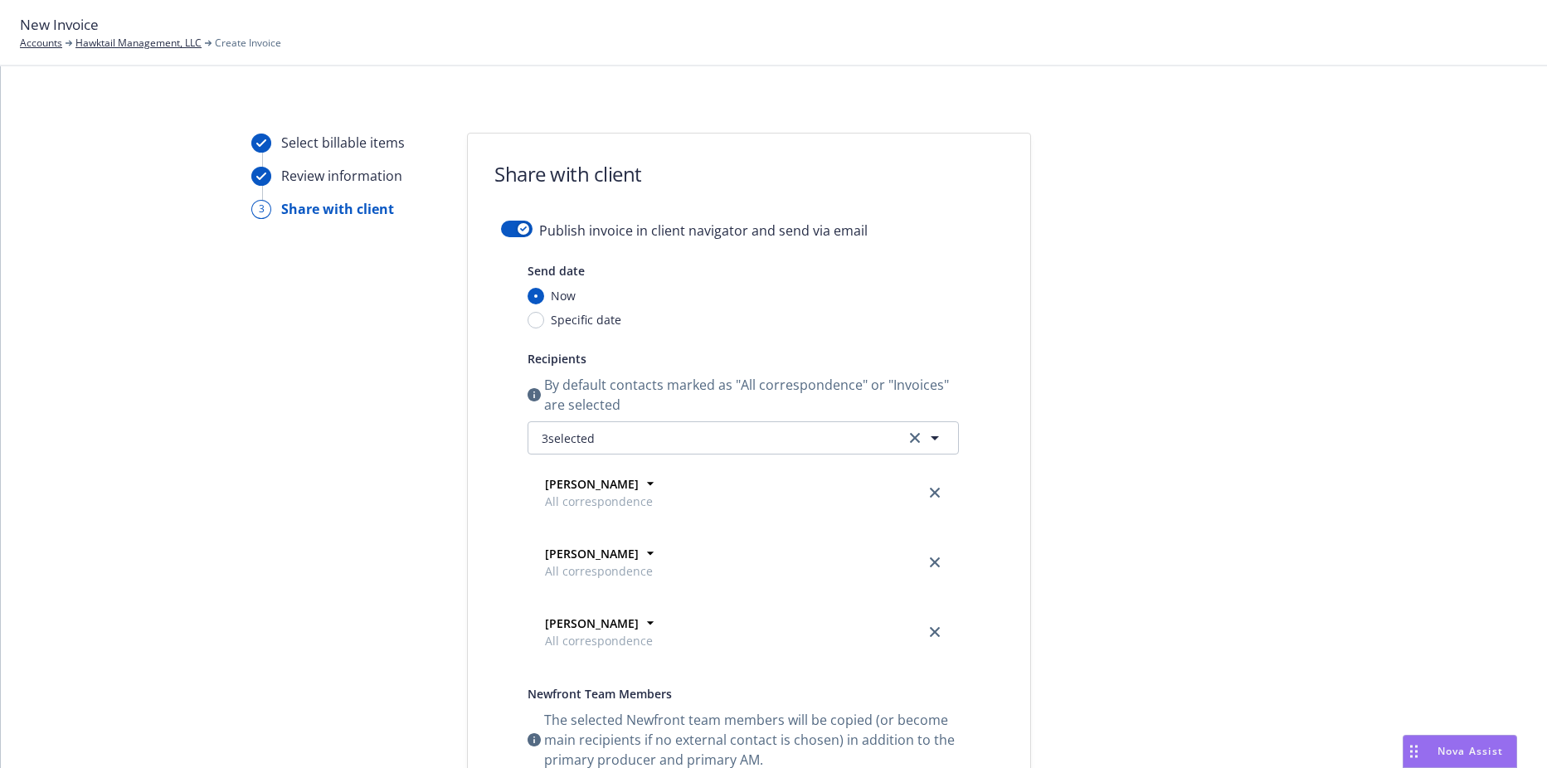
click at [505, 241] on div "Publish invoice in client navigator and send via email" at bounding box center [749, 241] width 496 height 40
click at [511, 232] on button "button" at bounding box center [517, 229] width 32 height 17
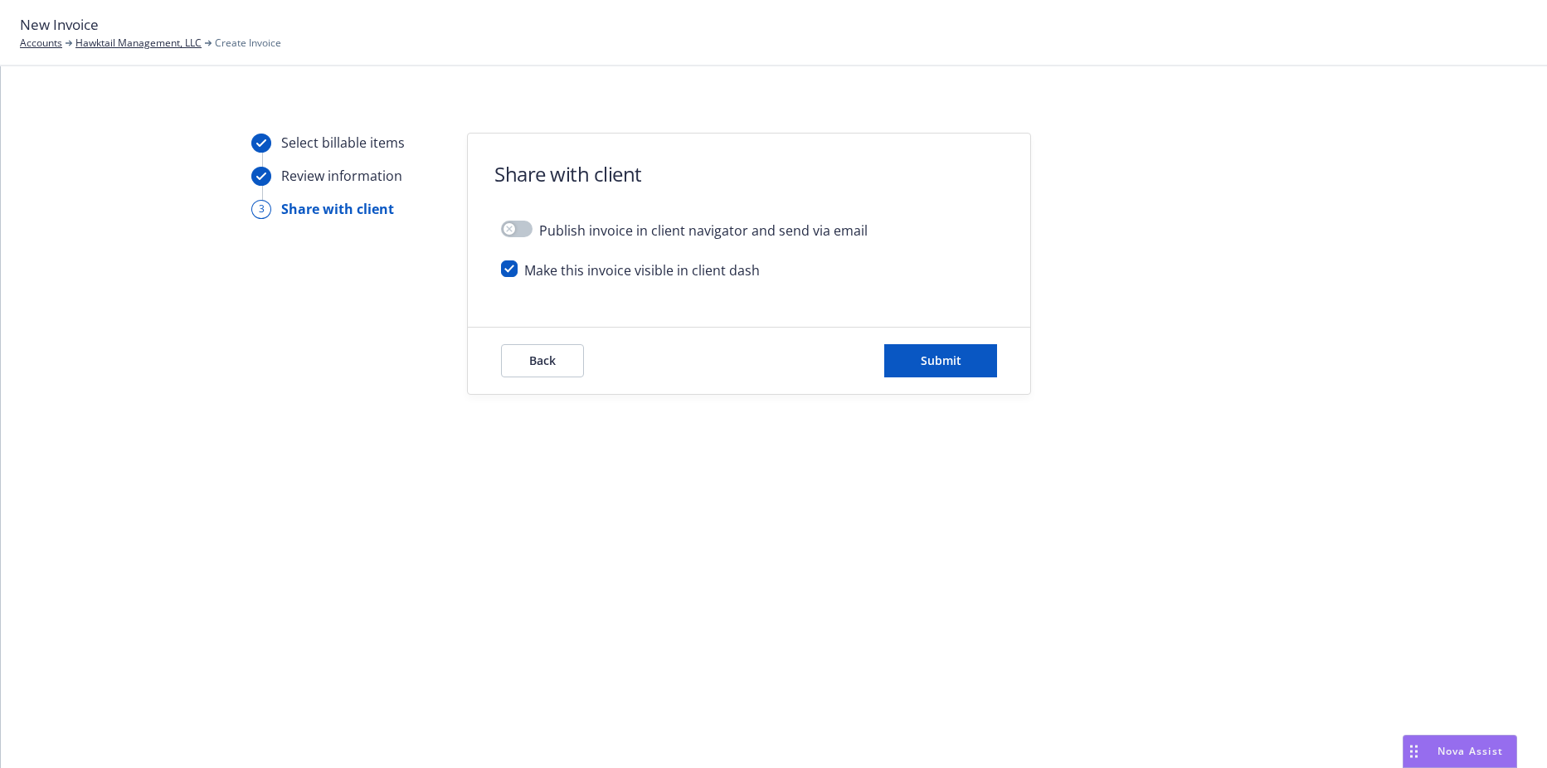
click at [928, 332] on div "Back Submit" at bounding box center [749, 361] width 563 height 66
click at [929, 356] on span "Submit" at bounding box center [941, 361] width 41 height 16
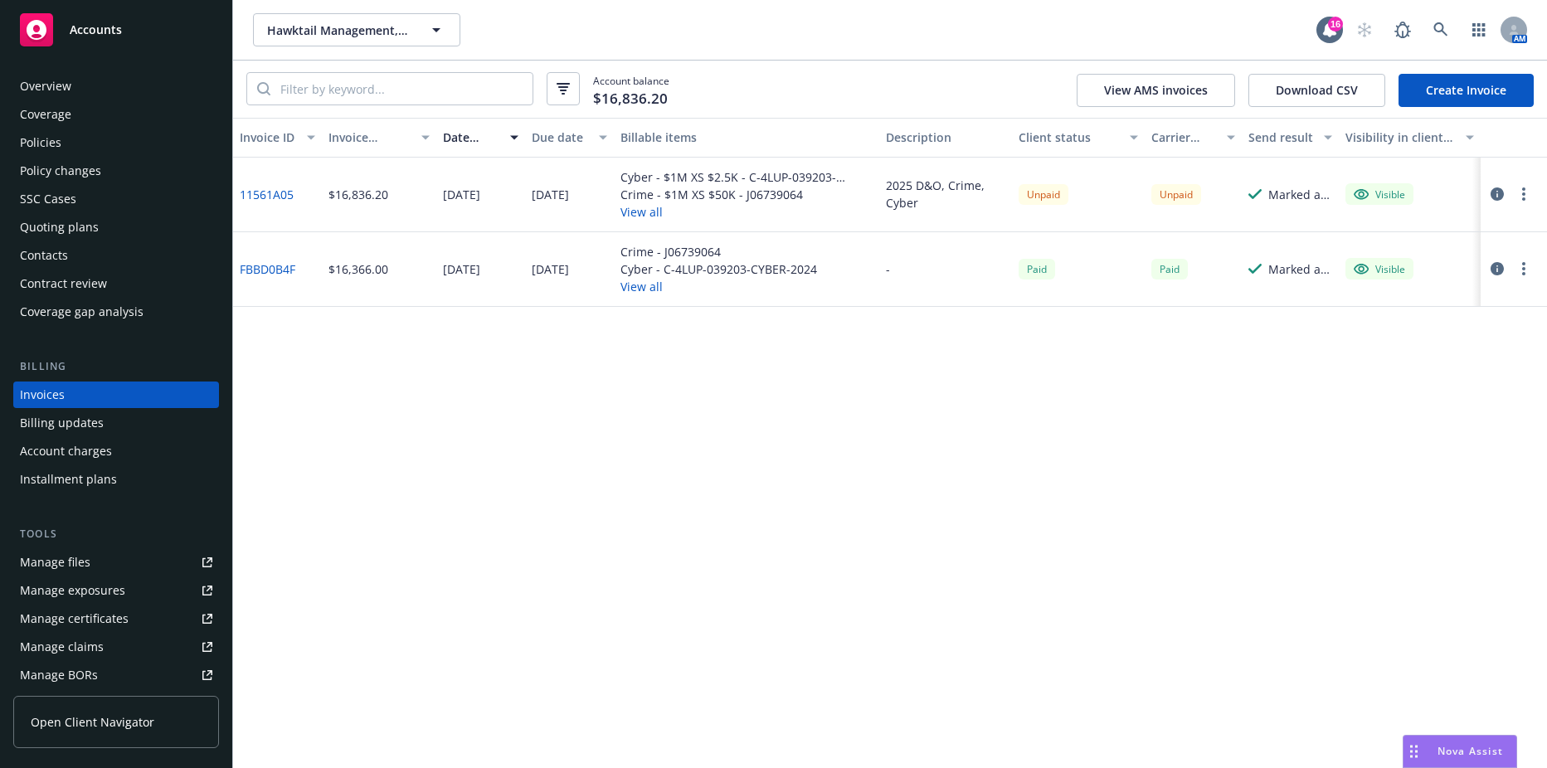
click at [282, 193] on link "11561A05" at bounding box center [267, 194] width 54 height 17
click at [79, 144] on div "Policies" at bounding box center [116, 142] width 192 height 27
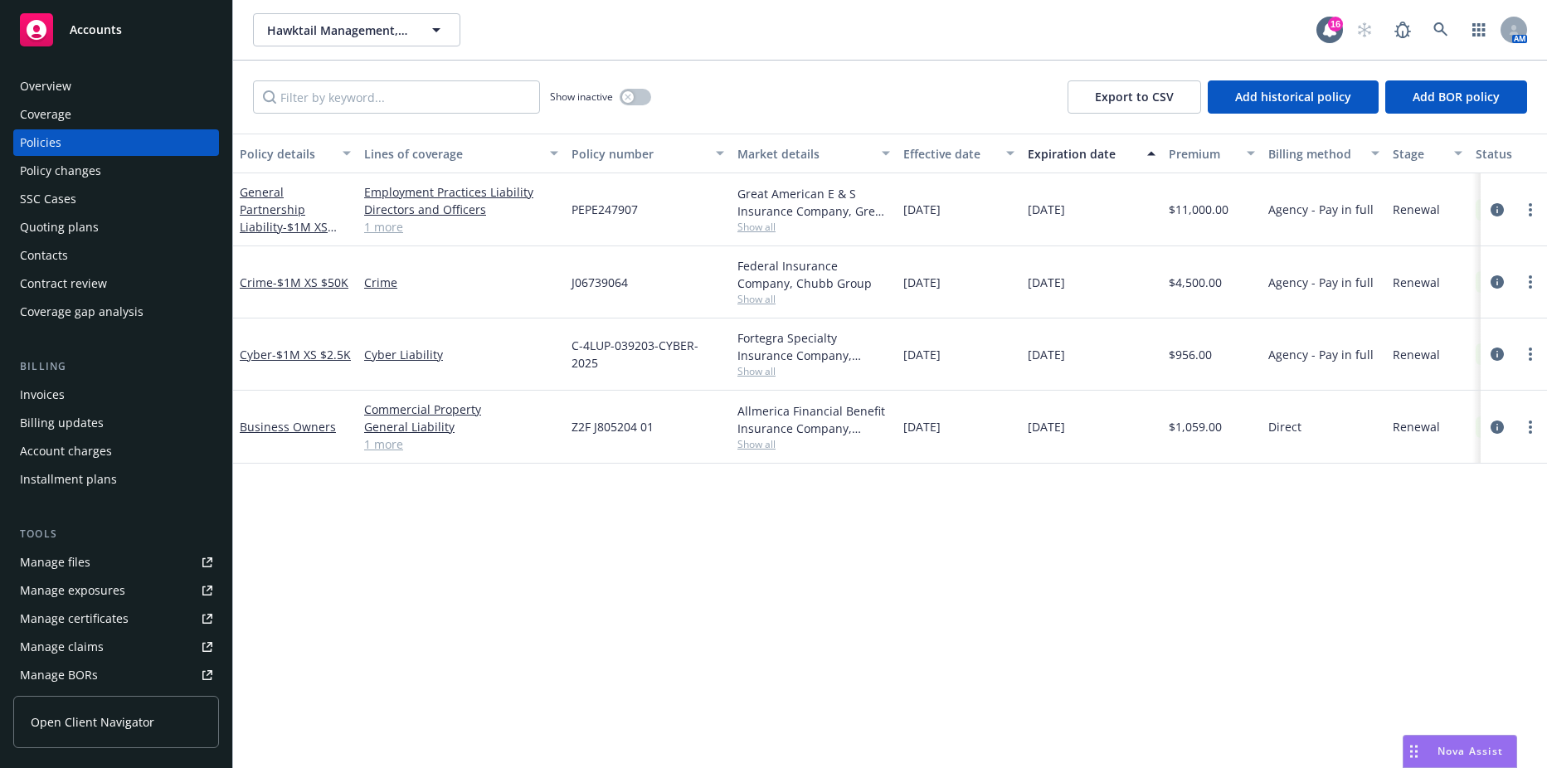
click at [92, 398] on div "Invoices" at bounding box center [116, 395] width 192 height 27
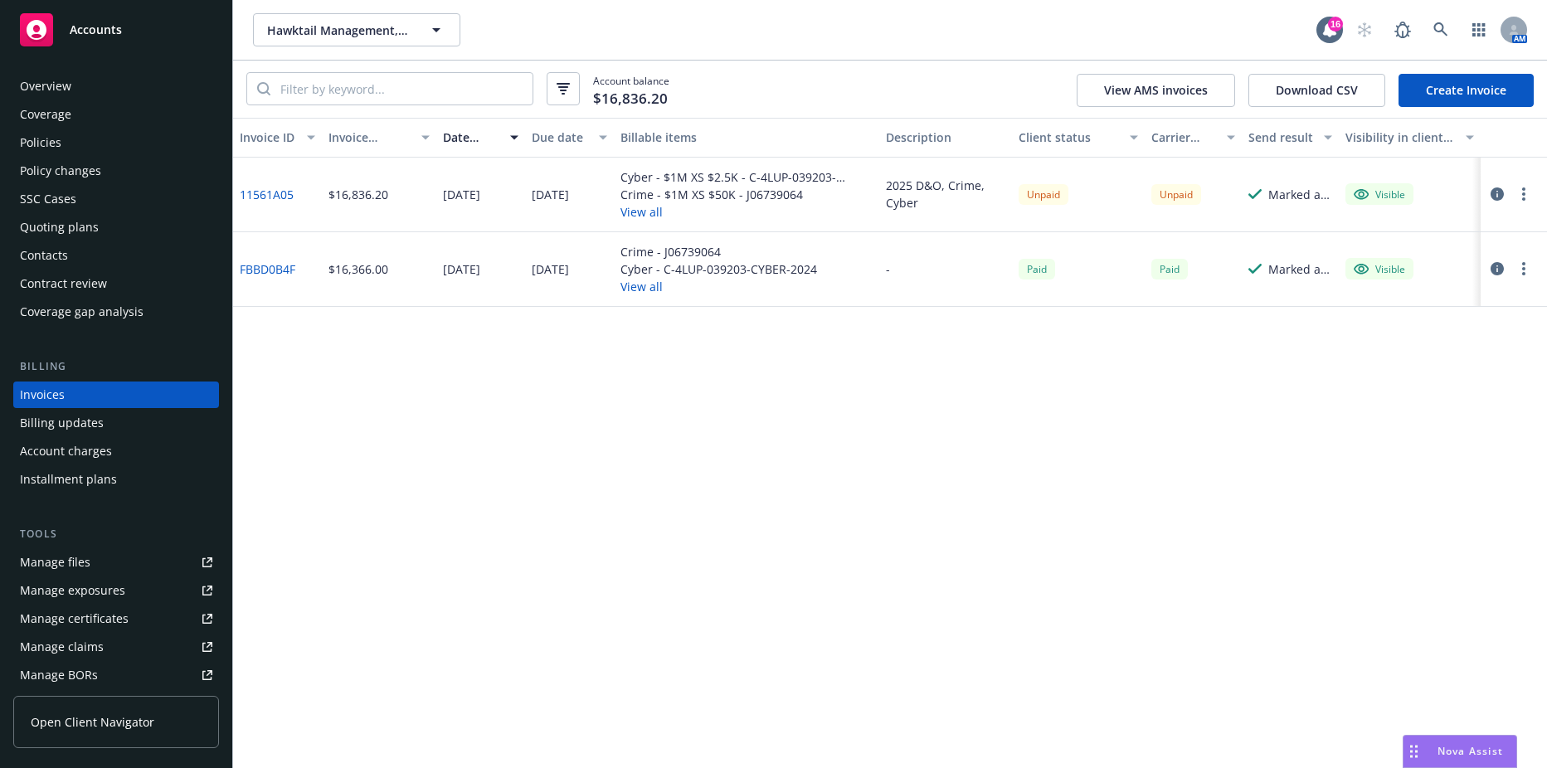
click at [1523, 187] on button "button" at bounding box center [1524, 194] width 20 height 20
click at [1384, 423] on link "Copy logging email" at bounding box center [1428, 427] width 212 height 33
click at [71, 265] on div "Contacts" at bounding box center [116, 255] width 192 height 27
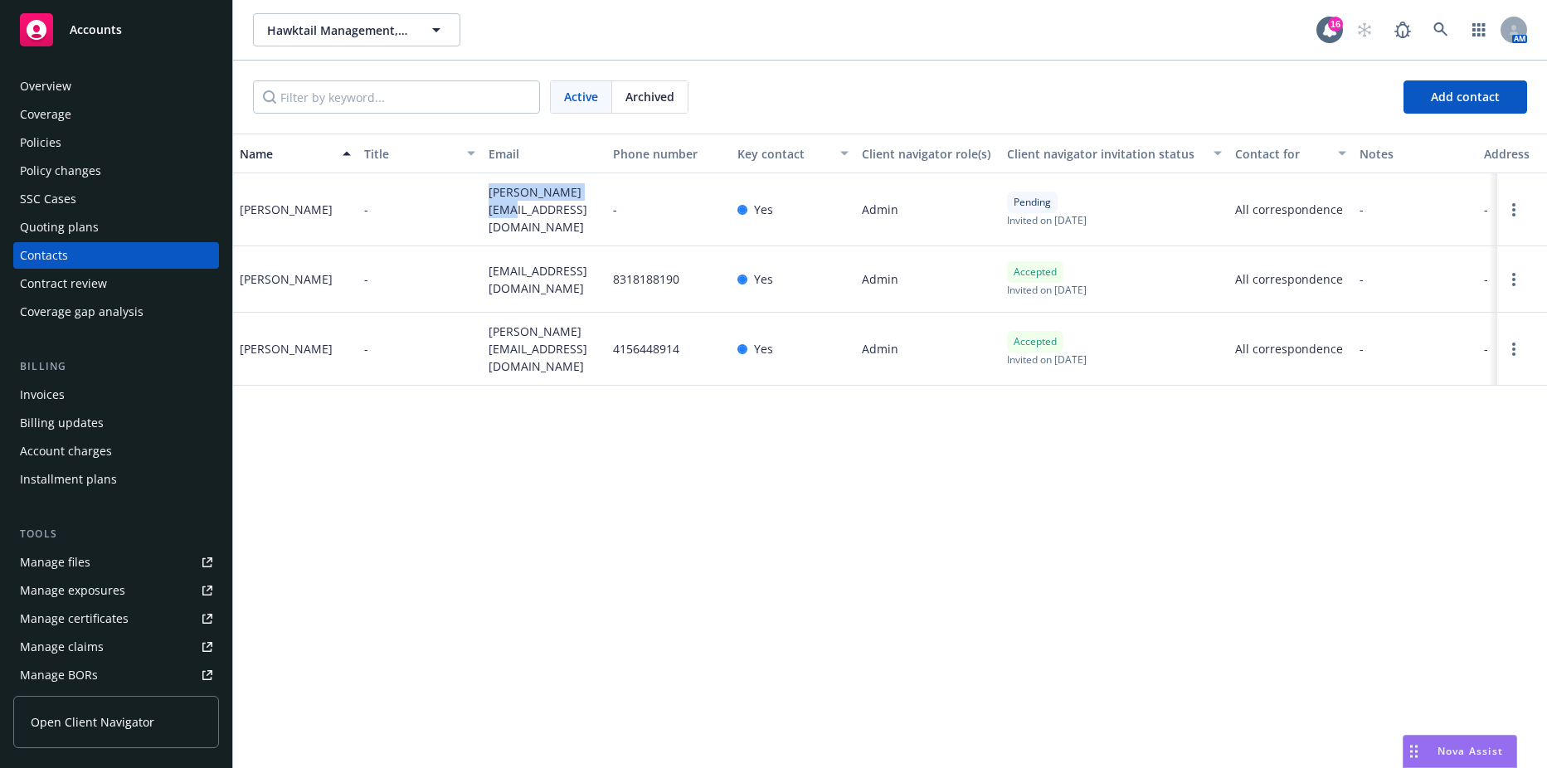
drag, startPoint x: 487, startPoint y: 204, endPoint x: 590, endPoint y: 206, distance: 102.9
click at [590, 206] on div "alda@hawktail.com" at bounding box center [544, 209] width 124 height 73
drag, startPoint x: 590, startPoint y: 206, endPoint x: 557, endPoint y: 206, distance: 33.2
copy span "alda@hawktail.com"
drag, startPoint x: 490, startPoint y: 261, endPoint x: 526, endPoint y: 281, distance: 41.6
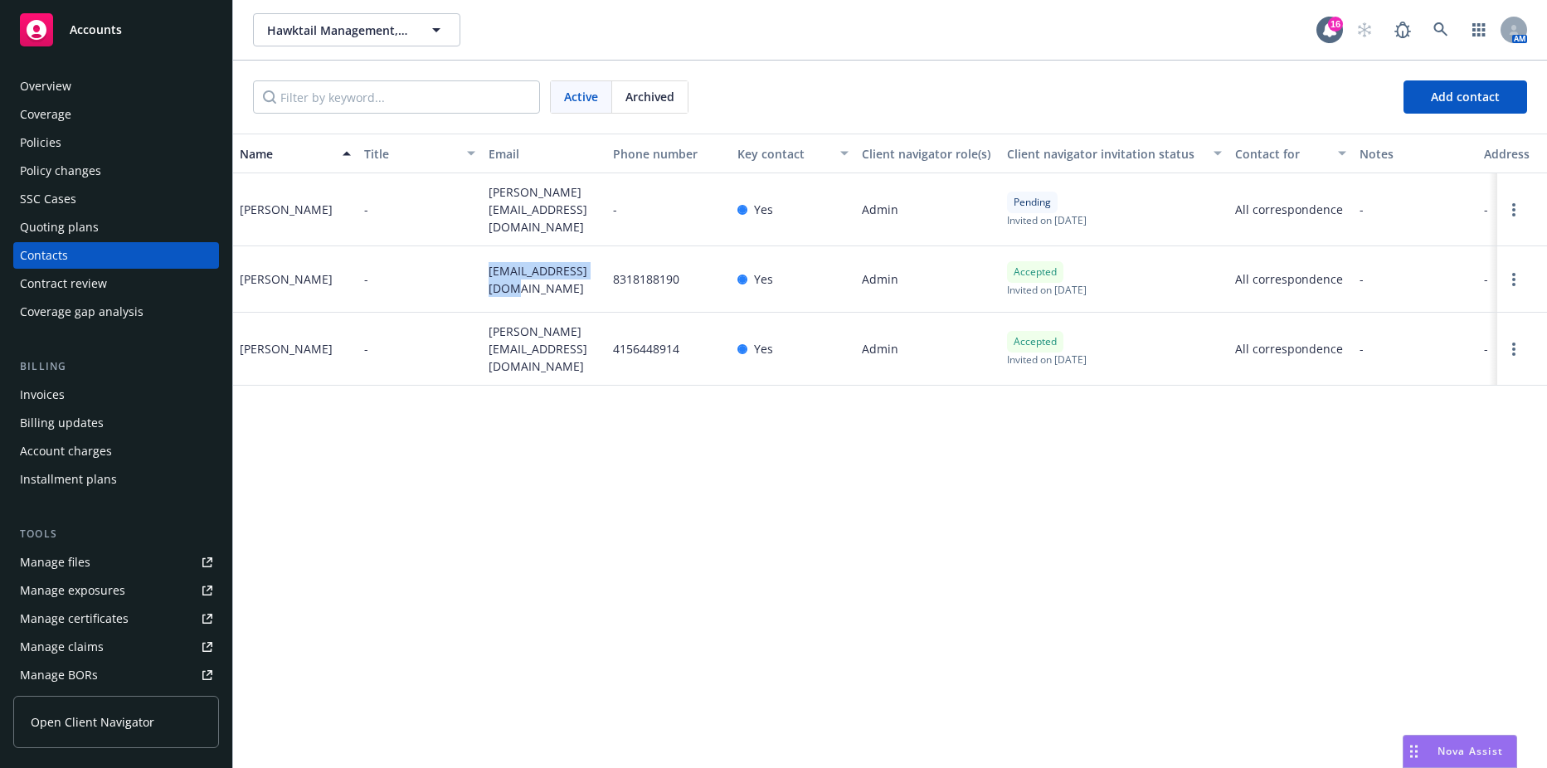
click at [526, 280] on span "lauren@hawktail.com" at bounding box center [544, 279] width 111 height 35
click at [526, 281] on span "lauren@hawktail.com" at bounding box center [544, 279] width 111 height 35
copy span "lauren@hawktail.com"
drag, startPoint x: 522, startPoint y: 348, endPoint x: 463, endPoint y: 323, distance: 64.0
click at [463, 323] on div "Robert Pollak - robert@hawktail.com 4156448914 Yes Admin Accepted Invited on Ma…" at bounding box center [890, 349] width 1314 height 73
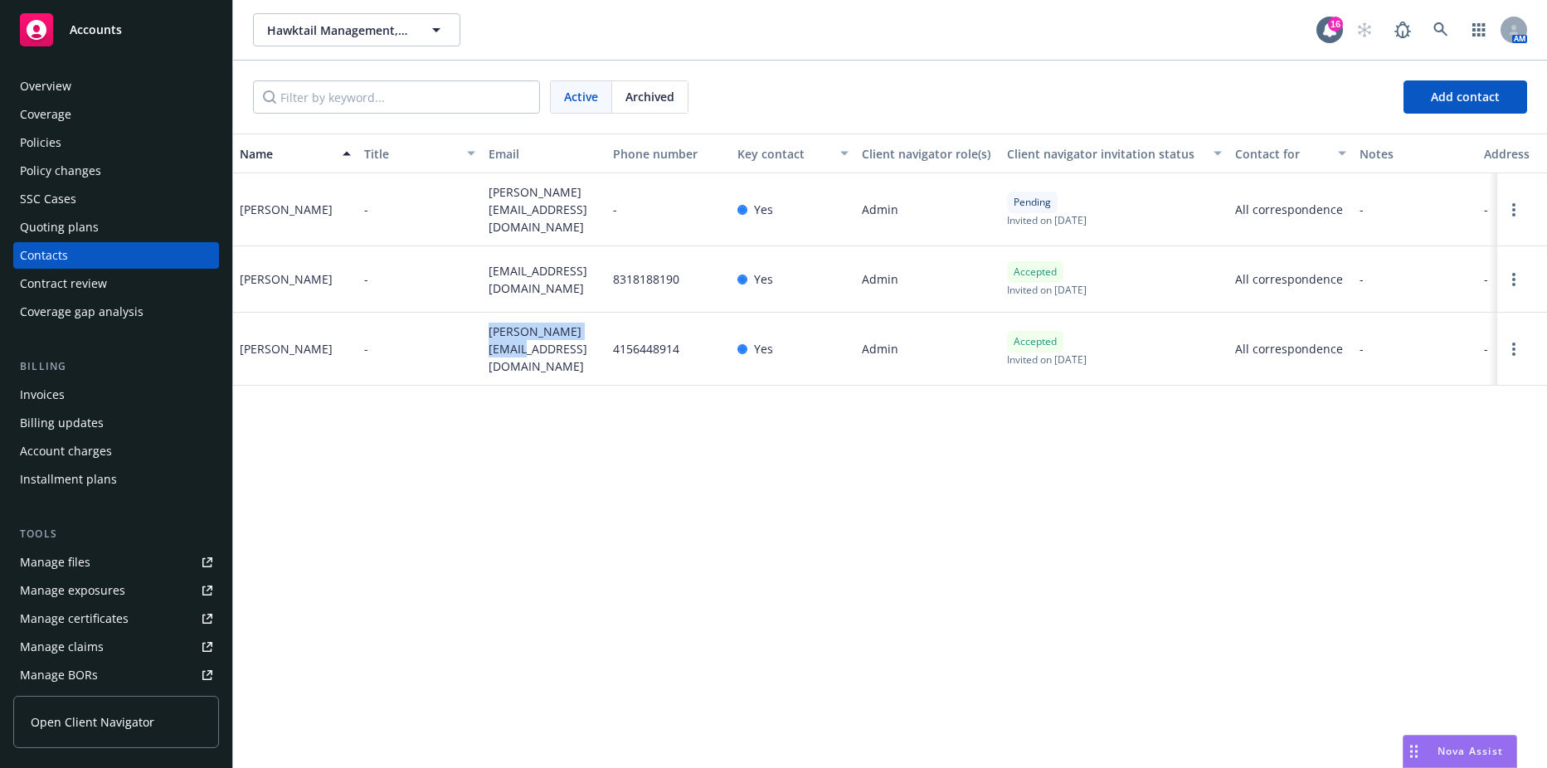
copy div "robert@hawktail.com"
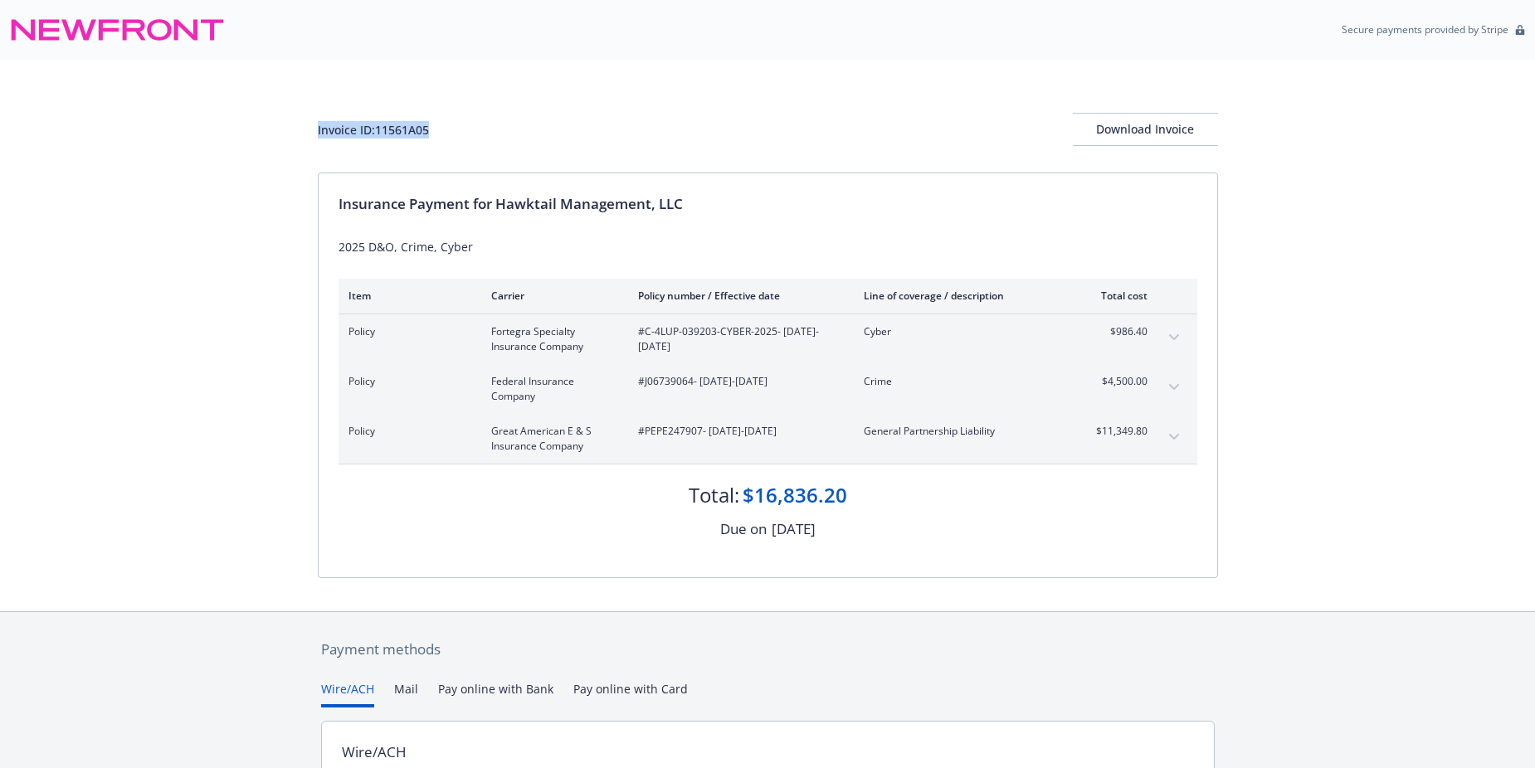
drag, startPoint x: 432, startPoint y: 128, endPoint x: 302, endPoint y: 120, distance: 130.5
click at [302, 120] on div "Invoice ID: 11561A05 Download Invoice Insurance Payment for Hawktail Management…" at bounding box center [767, 336] width 1535 height 552
drag, startPoint x: 302, startPoint y: 120, endPoint x: 361, endPoint y: 129, distance: 59.6
copy div "Invoice ID: 11561A05"
click at [1202, 138] on button "Download Invoice" at bounding box center [1145, 129] width 145 height 33
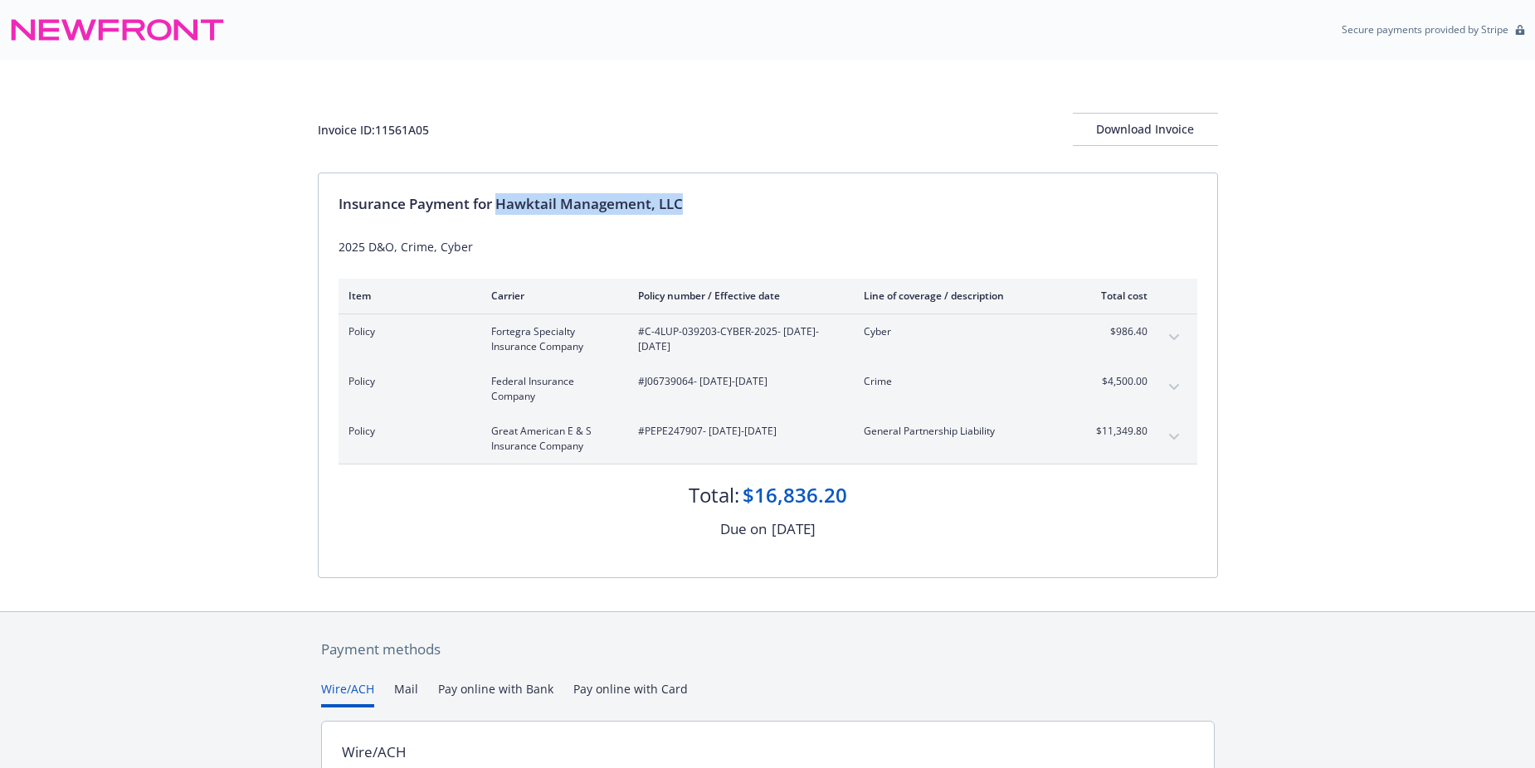
drag, startPoint x: 499, startPoint y: 203, endPoint x: 709, endPoint y: 202, distance: 209.9
click at [709, 202] on div "Insurance Payment for Hawktail Management, LLC" at bounding box center [768, 204] width 859 height 22
drag, startPoint x: 709, startPoint y: 202, endPoint x: 626, endPoint y: 202, distance: 83.0
copy div "Hawktail Management, LLC"
click at [674, 427] on span "#PEPE247907 - [DATE]-[DATE]" at bounding box center [737, 431] width 199 height 15
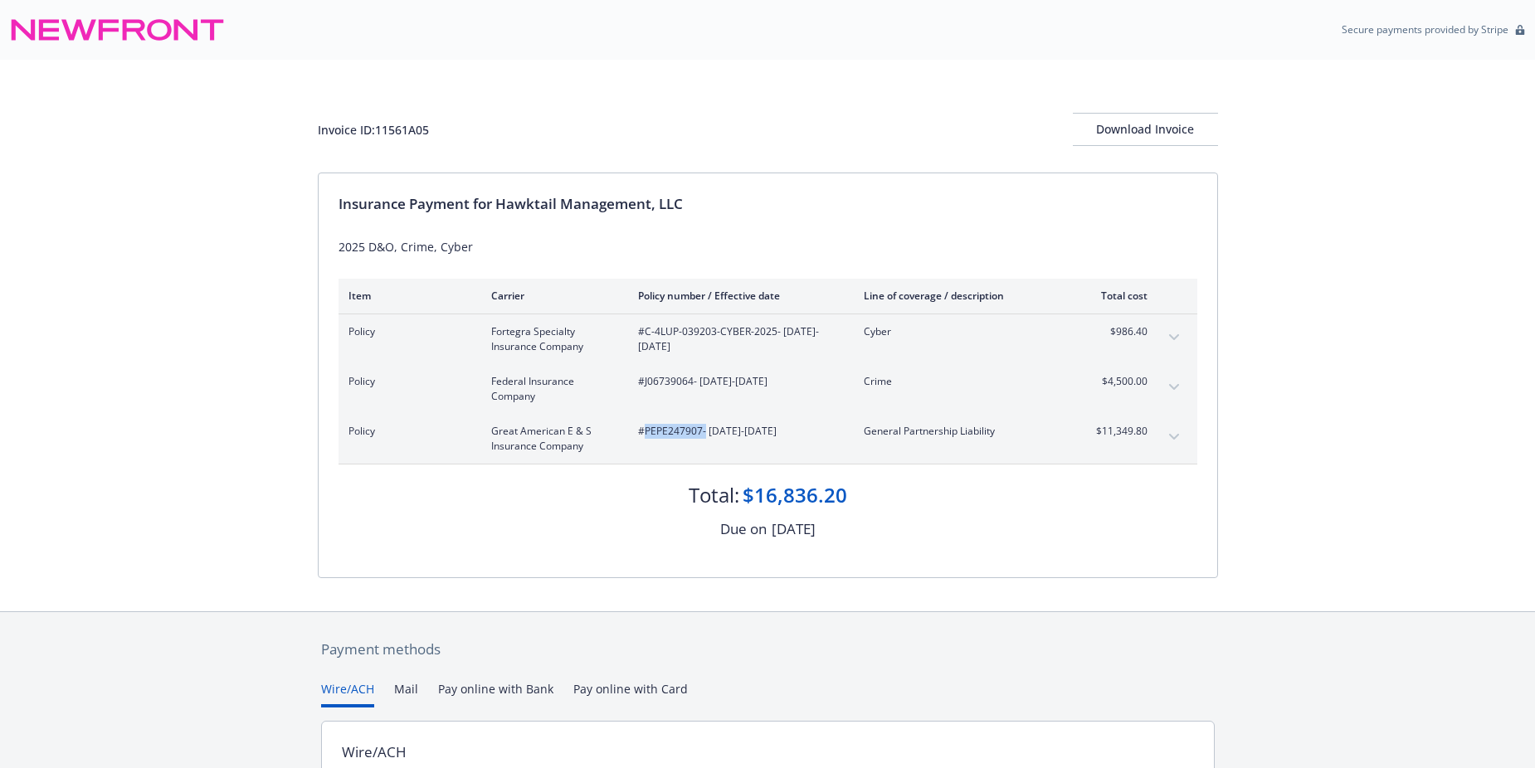
click at [674, 427] on span "#PEPE247907 - [DATE]-[DATE]" at bounding box center [737, 431] width 199 height 15
copy span "PEPE247907"
drag, startPoint x: 645, startPoint y: 332, endPoint x: 772, endPoint y: 334, distance: 127.8
click at [772, 334] on span "#C-4LUP-039203-CYBER-2025 - [DATE]-[DATE]" at bounding box center [737, 339] width 199 height 30
copy span "C-4LUP-039203-CYBER-2025"
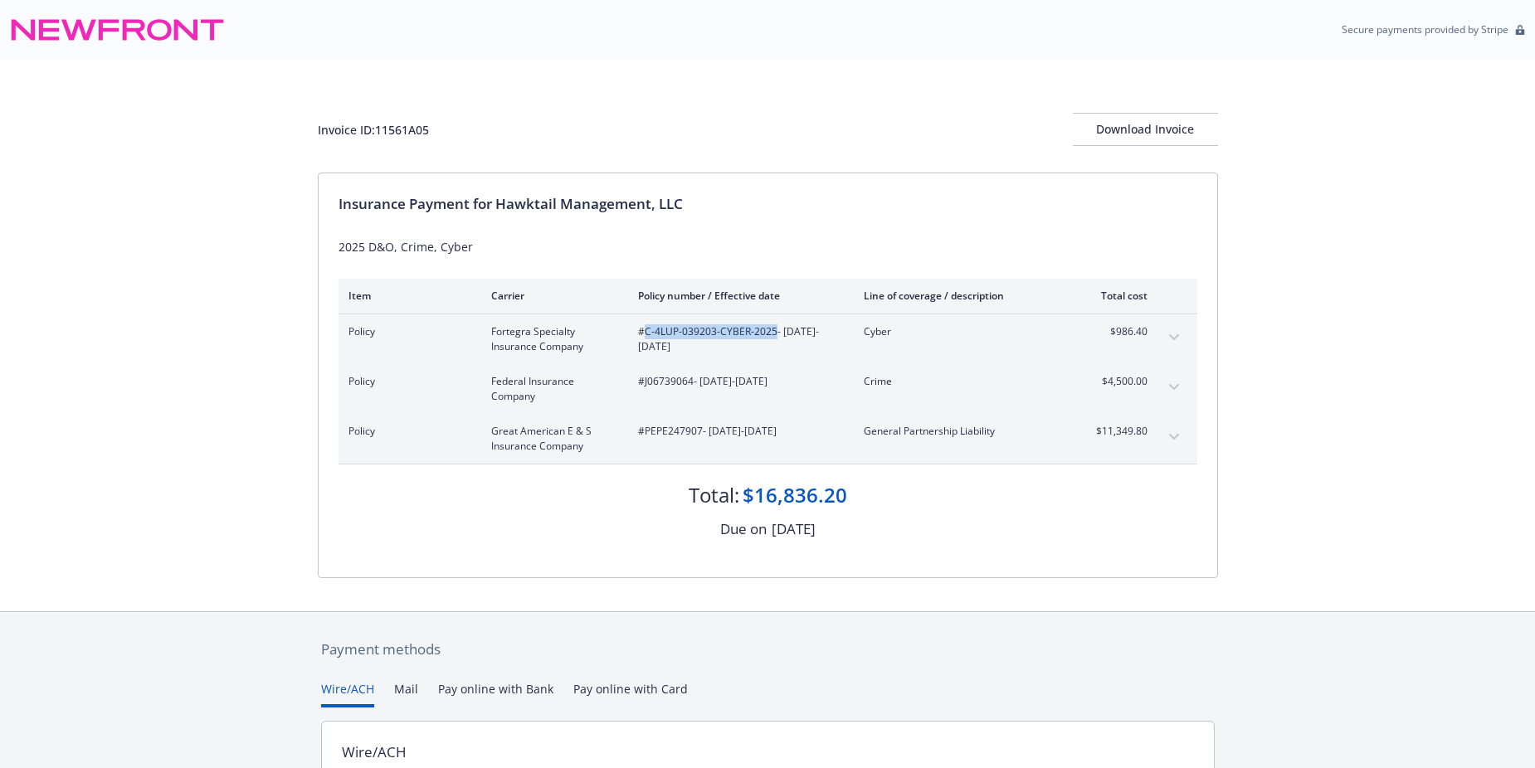
click at [665, 382] on span "#J06739064 - [DATE]-[DATE]" at bounding box center [737, 381] width 199 height 15
copy span "J06739064"
drag, startPoint x: 647, startPoint y: 332, endPoint x: 772, endPoint y: 337, distance: 125.4
click at [772, 337] on span "#C-4LUP-039203-CYBER-2025 - [DATE]-[DATE]" at bounding box center [737, 339] width 199 height 30
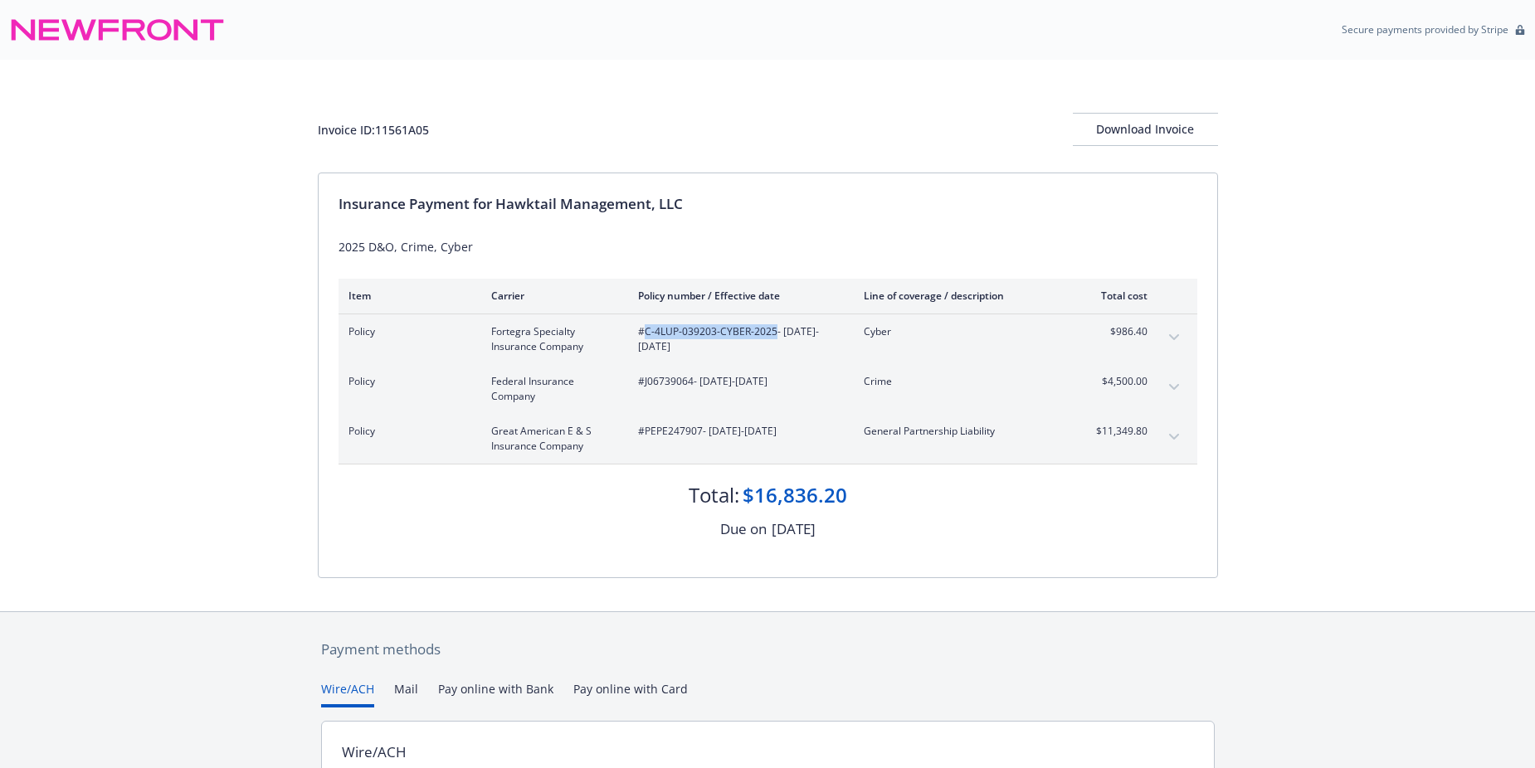
drag, startPoint x: 772, startPoint y: 337, endPoint x: 741, endPoint y: 329, distance: 32.4
copy span "C-4LUP-039203-CYBER-2025"
click at [668, 431] on span "#PEPE247907 - [DATE]-[DATE]" at bounding box center [737, 431] width 199 height 15
copy span "PEPE247907"
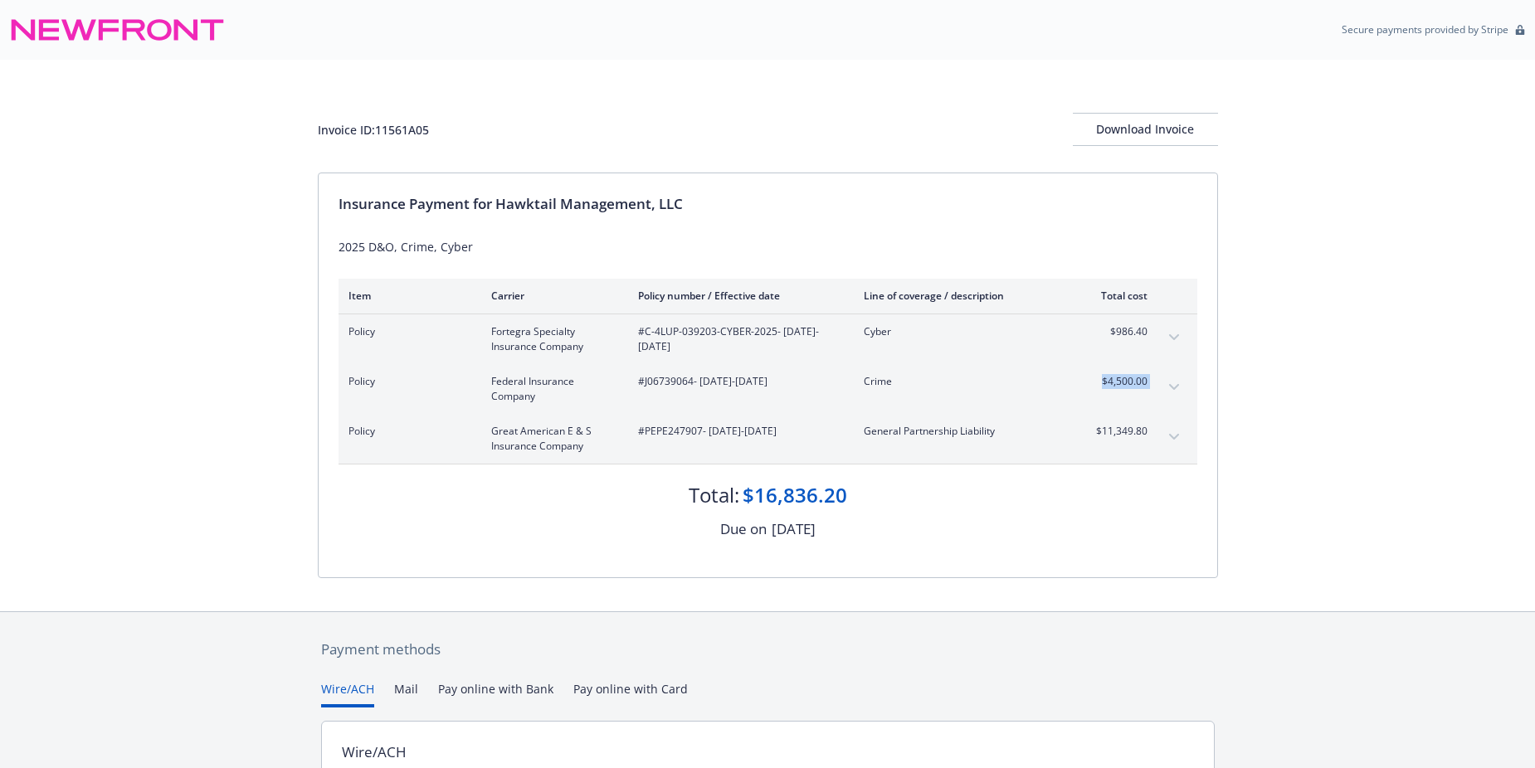
drag, startPoint x: 1090, startPoint y: 384, endPoint x: 1160, endPoint y: 383, distance: 69.7
click at [1160, 383] on div "Policy Federal Insurance Company #J06739064 - [DATE]-[DATE] Crime $4,500.00" at bounding box center [768, 389] width 859 height 50
drag, startPoint x: 1160, startPoint y: 383, endPoint x: 1123, endPoint y: 374, distance: 38.4
copy tbody "$4,500.00 Premium"
click at [1074, 353] on div "Policy Fortegra Specialty Insurance Company #C-4LUP-039203-CYBER-2025 - [DATE]-…" at bounding box center [747, 339] width 799 height 30
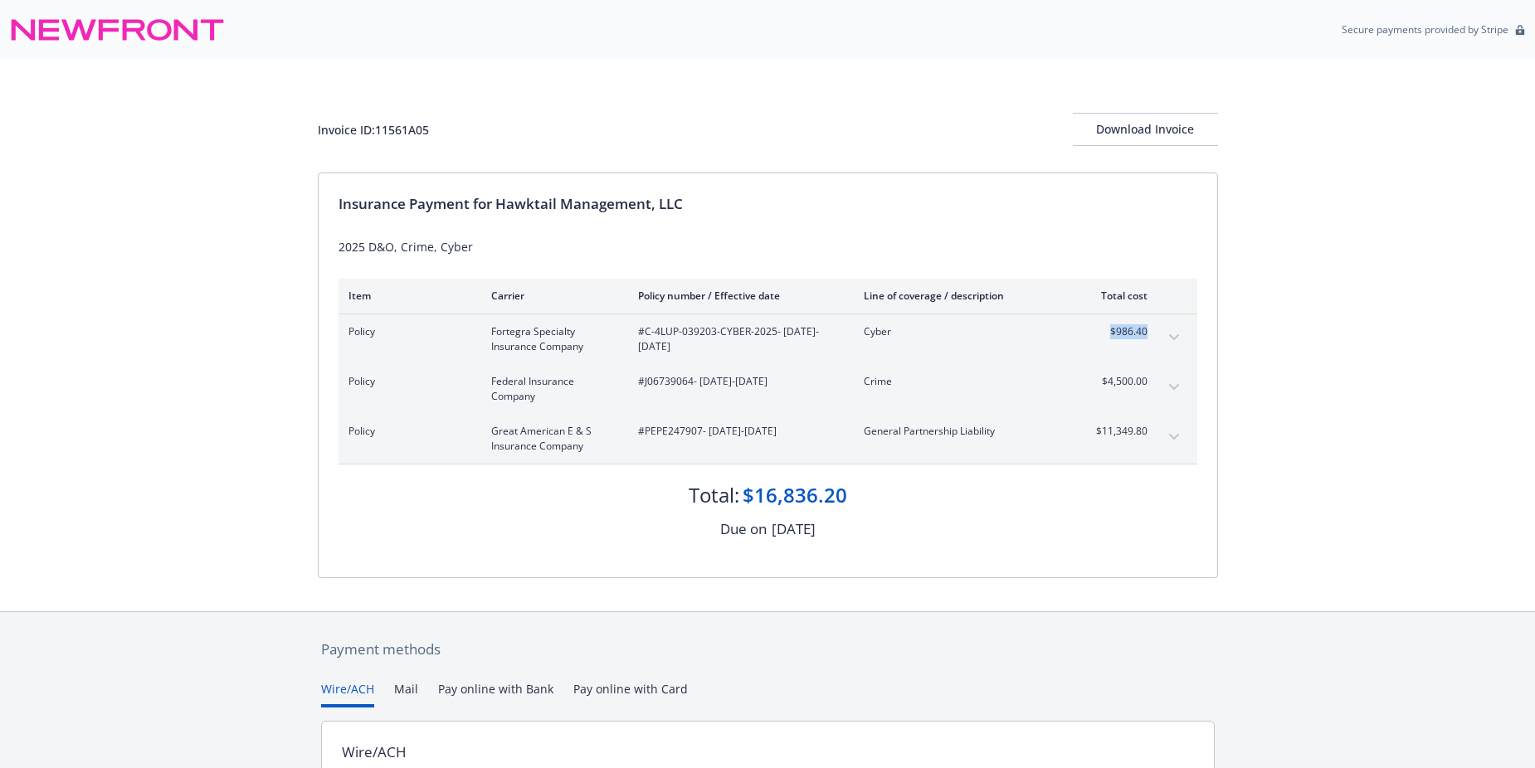
drag, startPoint x: 1108, startPoint y: 335, endPoint x: 1146, endPoint y: 338, distance: 38.2
click at [1146, 338] on span "$986.40" at bounding box center [1116, 331] width 62 height 15
drag, startPoint x: 1146, startPoint y: 338, endPoint x: 1130, endPoint y: 334, distance: 16.1
copy span "$986.40"
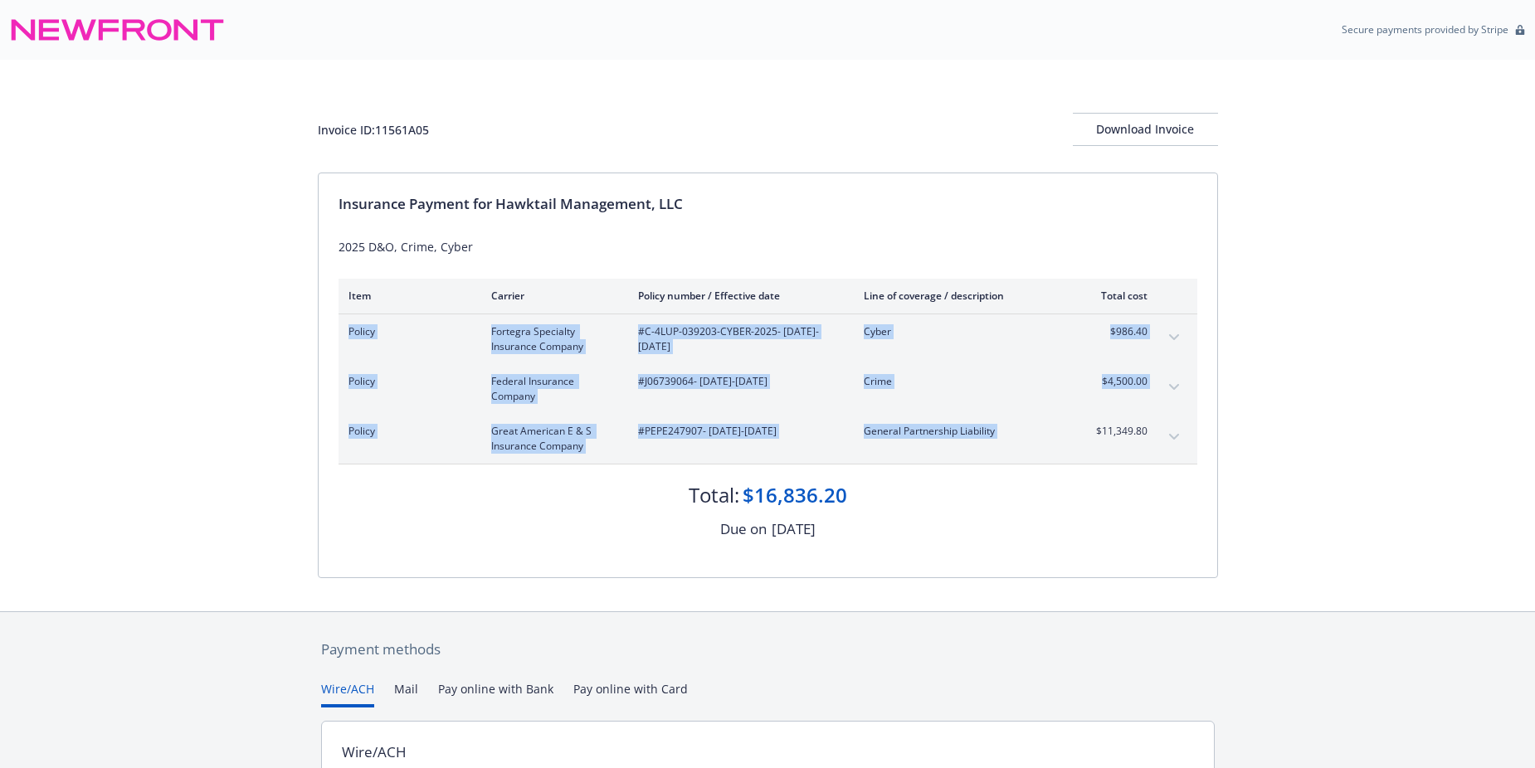
drag, startPoint x: 1093, startPoint y: 431, endPoint x: 1168, endPoint y: 434, distance: 75.5
click at [1168, 434] on div "Policy Great American E & S Insurance Company #PEPE247907 - [DATE]-[DATE] Gener…" at bounding box center [768, 439] width 859 height 50
drag, startPoint x: 1168, startPoint y: 434, endPoint x: 1109, endPoint y: 427, distance: 60.1
copy tbody "Policy Fortegra Specialty Insurance Company #C-4LUP-039203-CYBER-2025 - [DATE]-…"
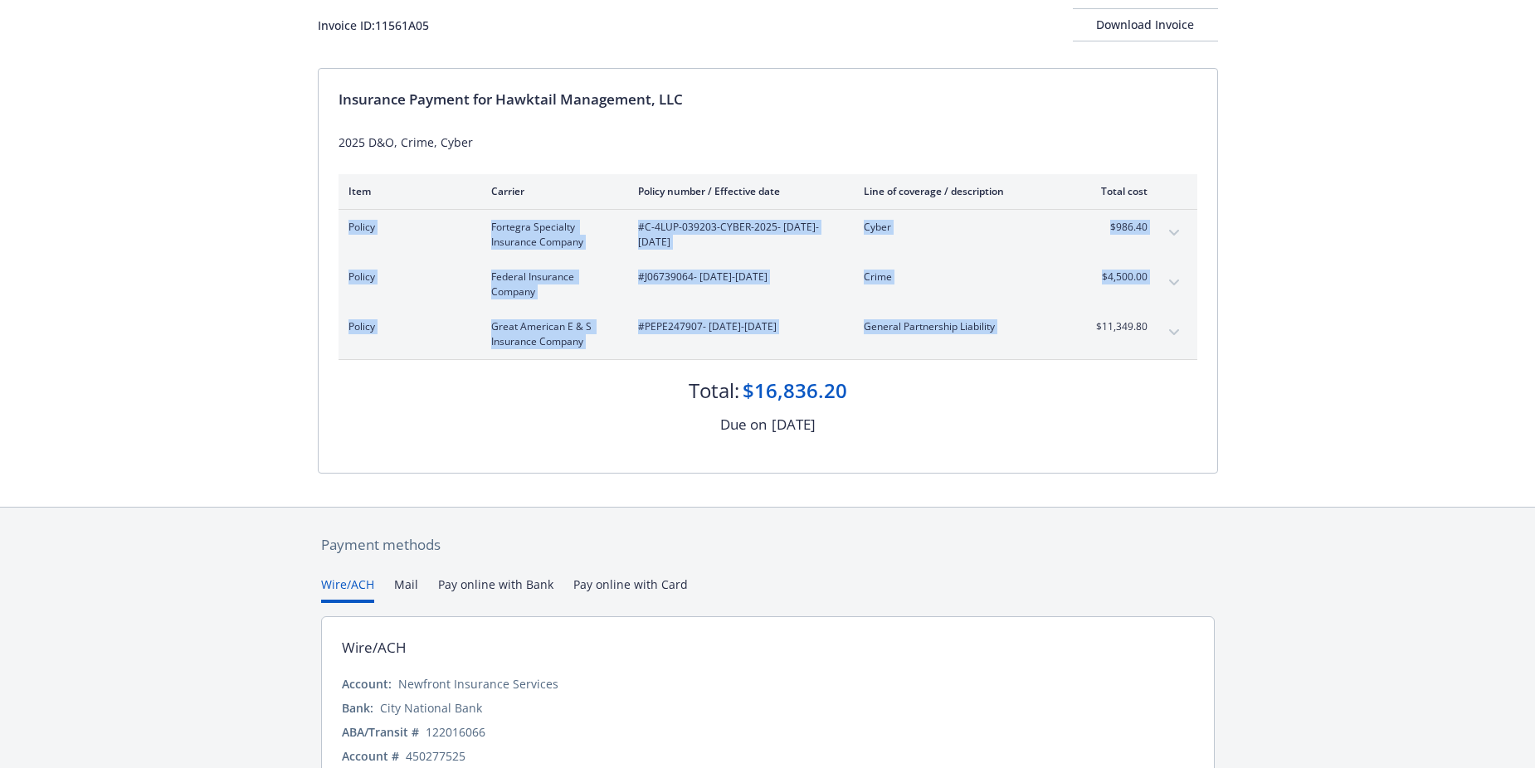
scroll to position [186, 0]
